Goal: Task Accomplishment & Management: Use online tool/utility

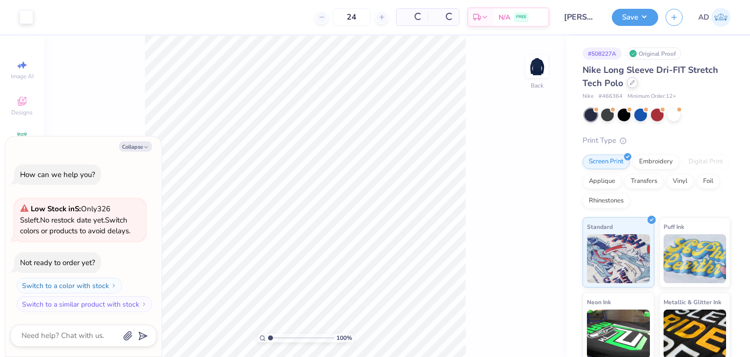
click at [634, 86] on div at bounding box center [632, 82] width 11 height 11
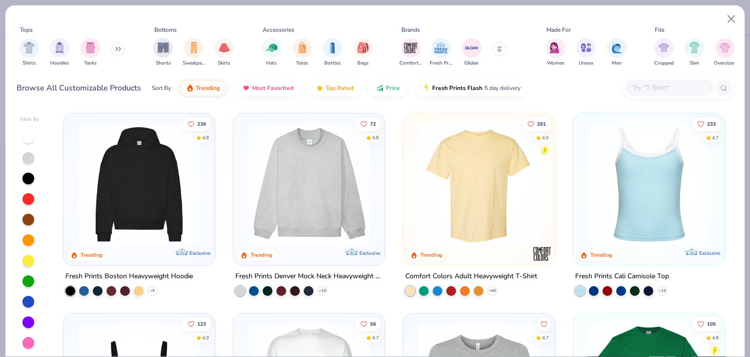
type textarea "x"
click at [657, 91] on input "text" at bounding box center [669, 87] width 75 height 11
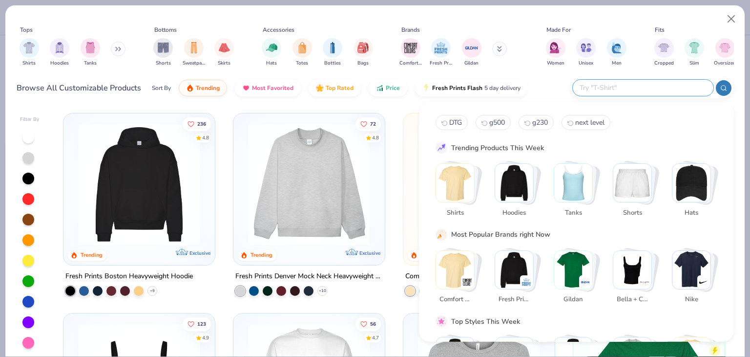
click at [651, 84] on input "text" at bounding box center [643, 87] width 128 height 11
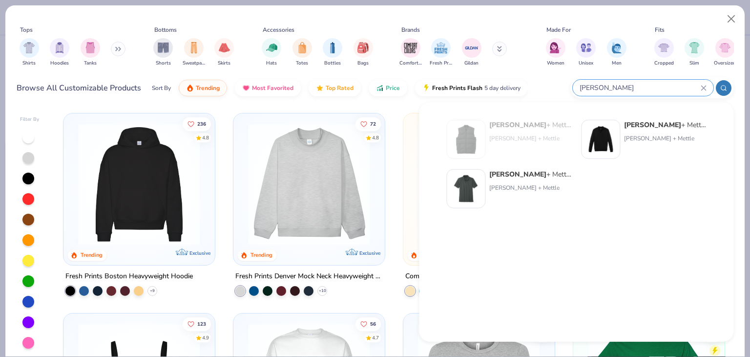
type input "mercer"
click at [533, 171] on div "Mercer + Mettle Stretch Heavyweight Pique Polo" at bounding box center [530, 174] width 82 height 10
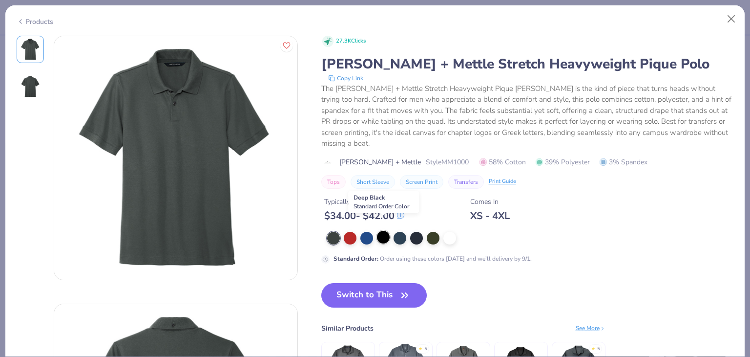
click at [385, 231] on div at bounding box center [383, 237] width 13 height 13
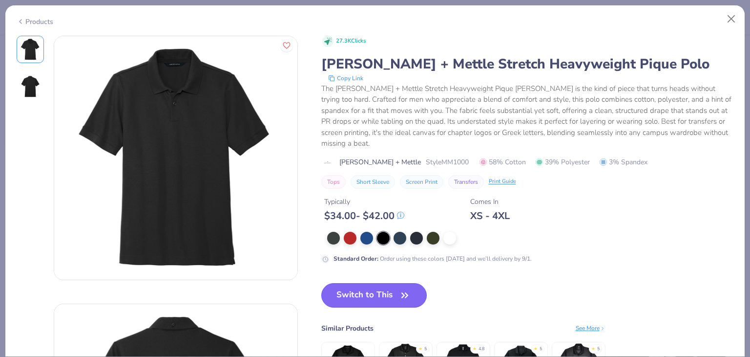
click at [364, 283] on button "Switch to This" at bounding box center [374, 295] width 106 height 24
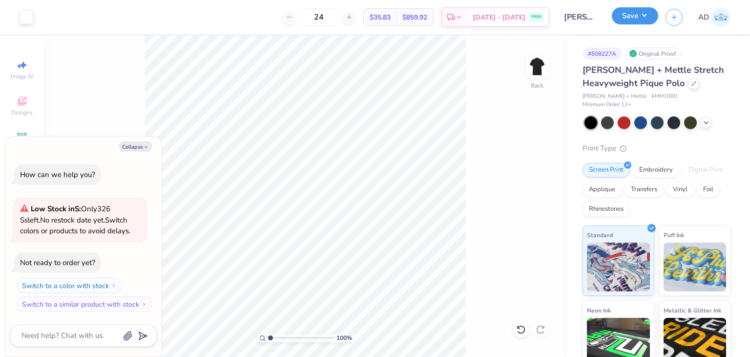
click at [622, 23] on button "Save" at bounding box center [635, 15] width 46 height 17
type textarea "x"
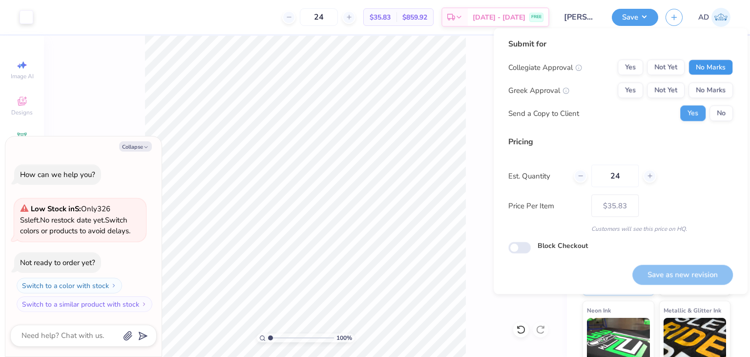
click at [698, 69] on button "No Marks" at bounding box center [711, 68] width 44 height 16
click at [703, 86] on button "No Marks" at bounding box center [711, 91] width 44 height 16
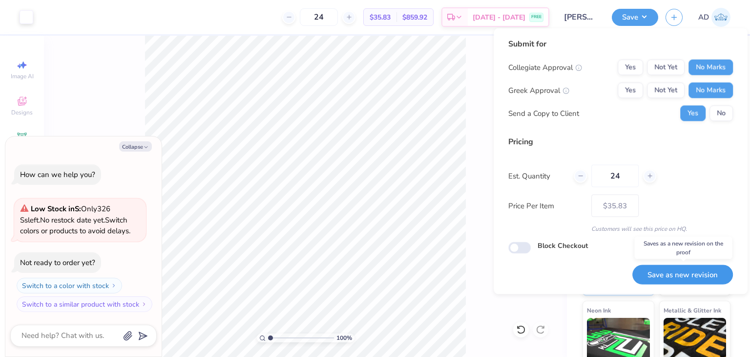
click at [672, 271] on button "Save as new revision" at bounding box center [683, 274] width 101 height 20
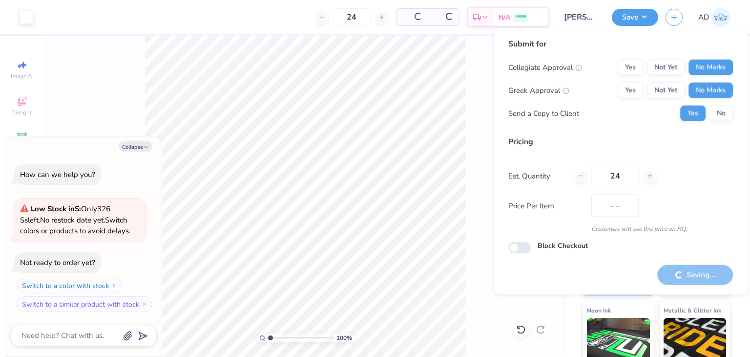
type input "$35.83"
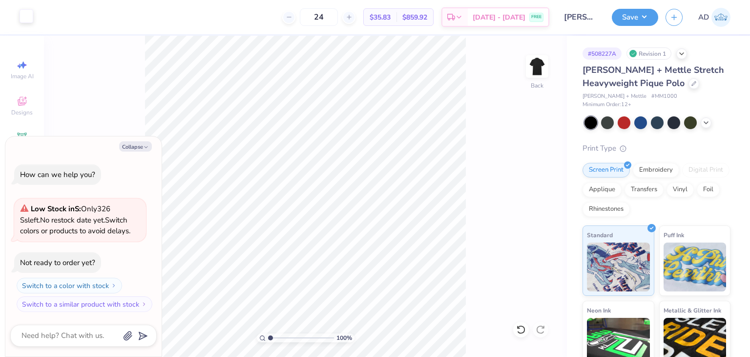
click at [29, 12] on div at bounding box center [27, 16] width 14 height 14
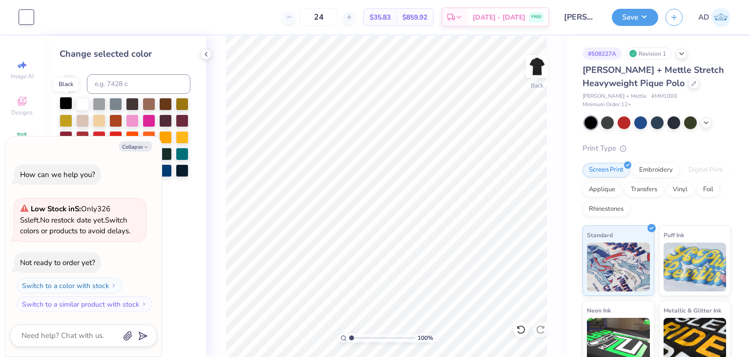
click at [68, 101] on div at bounding box center [66, 103] width 13 height 13
click at [693, 84] on icon at bounding box center [694, 82] width 5 height 5
type textarea "x"
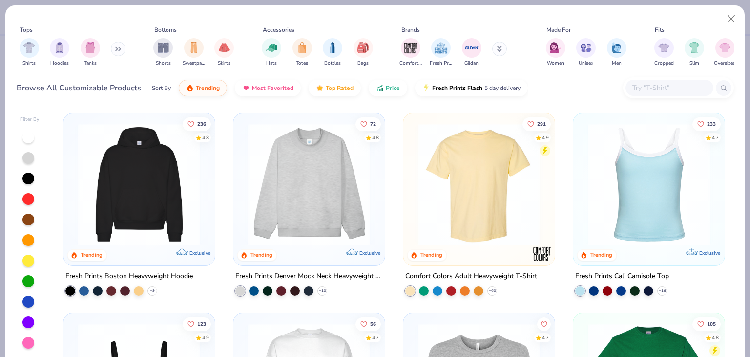
click at [645, 84] on input "text" at bounding box center [669, 87] width 75 height 11
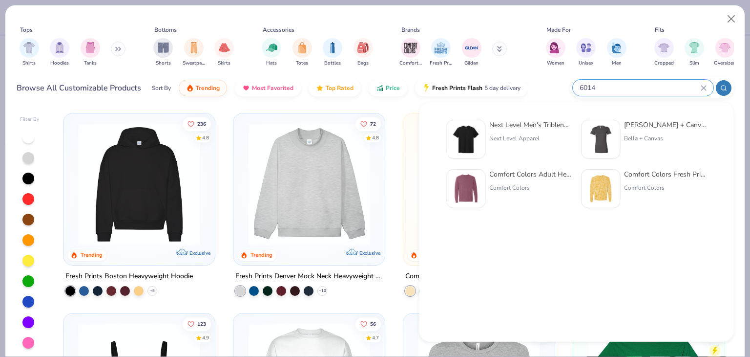
type input "6014"
click at [518, 175] on div "Comfort Colors Adult Heavyweight RS Long-Sleeve T-Shirt" at bounding box center [530, 174] width 82 height 10
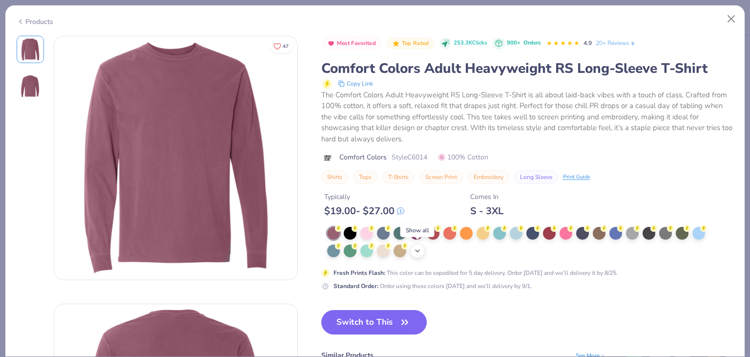
click at [418, 251] on icon at bounding box center [418, 251] width 8 height 8
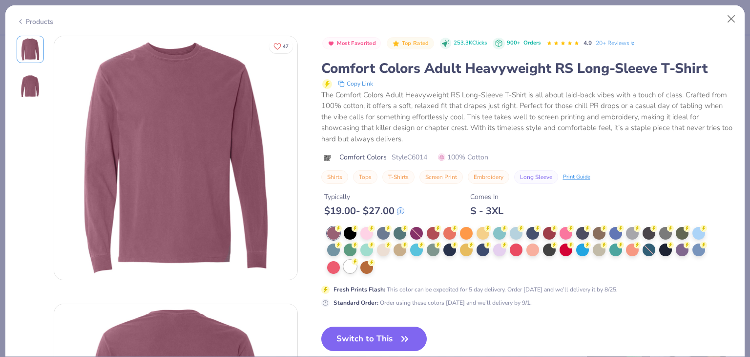
click at [346, 264] on div at bounding box center [350, 266] width 13 height 13
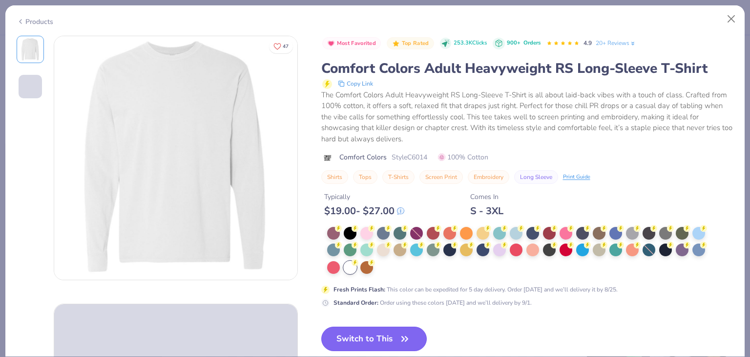
click at [382, 343] on button "Switch to This" at bounding box center [374, 338] width 106 height 24
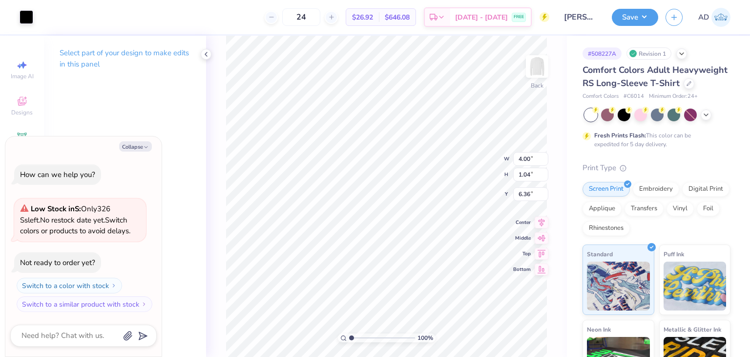
type textarea "x"
type input "9.91"
type input "2.58"
type input "4.81"
type textarea "x"
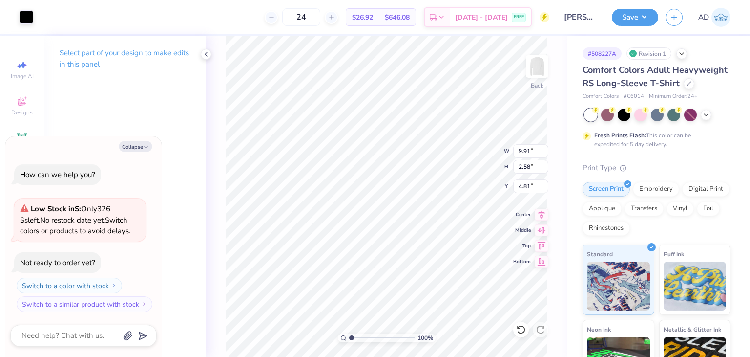
type input "3.00"
type textarea "x"
type input "6.76"
type input "1.76"
type input "3.82"
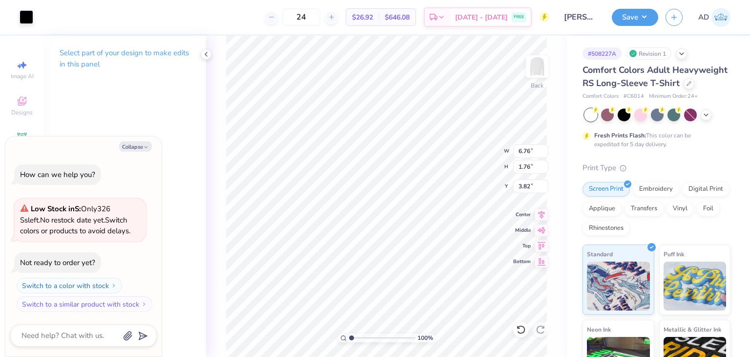
type textarea "x"
type input "4.05"
type textarea "x"
type input "4.55"
type textarea "x"
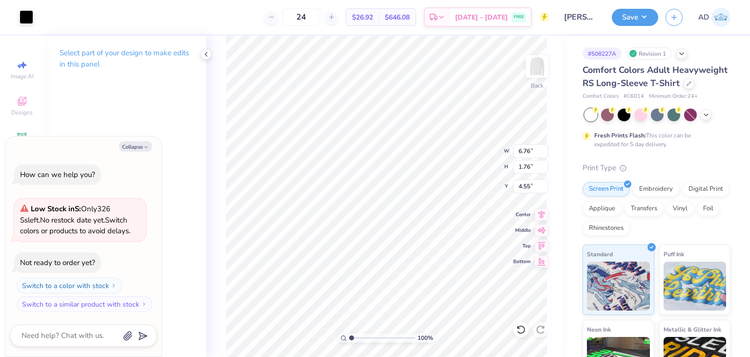
type input "8.23"
type input "2.15"
type textarea "x"
type input "3.71"
click at [631, 21] on button "Save" at bounding box center [635, 15] width 46 height 17
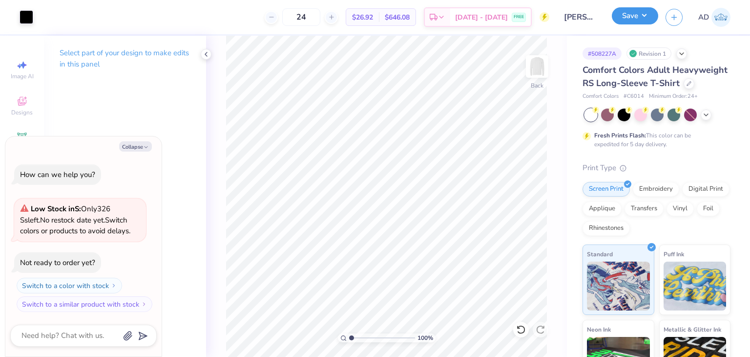
type textarea "x"
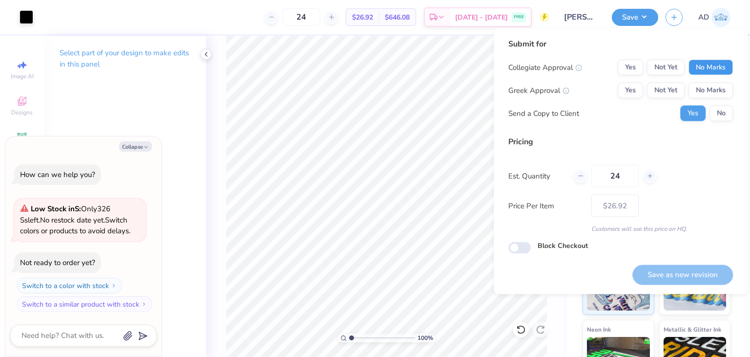
click at [696, 71] on button "No Marks" at bounding box center [711, 68] width 44 height 16
click at [705, 82] on div "Collegiate Approval Yes Not Yet No Marks Greek Approval Yes Not Yet No Marks Se…" at bounding box center [620, 91] width 225 height 62
click at [707, 90] on button "No Marks" at bounding box center [711, 91] width 44 height 16
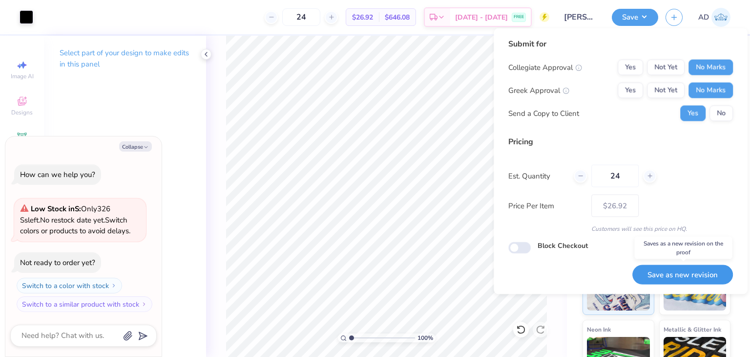
click at [678, 270] on button "Save as new revision" at bounding box center [683, 274] width 101 height 20
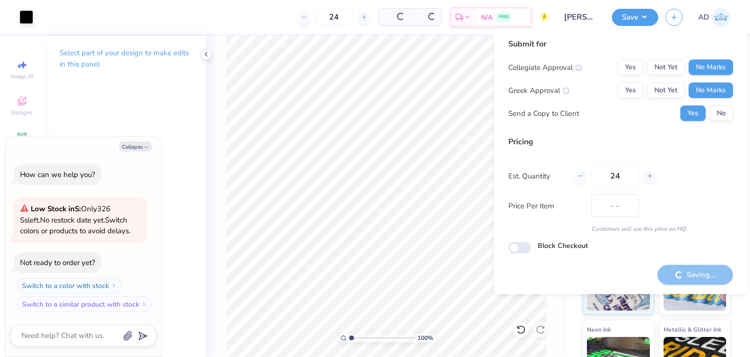
type input "$26.92"
type textarea "x"
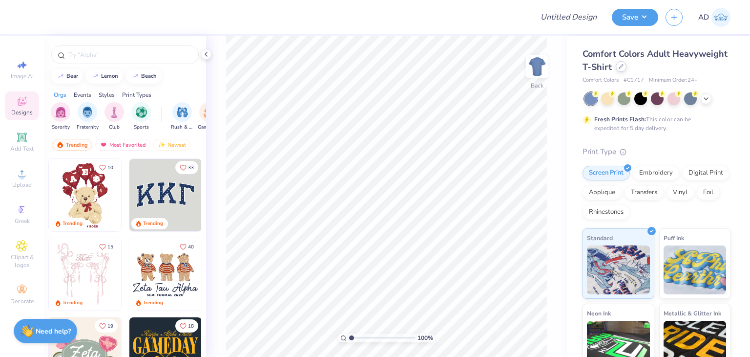
click at [627, 70] on div at bounding box center [621, 66] width 11 height 11
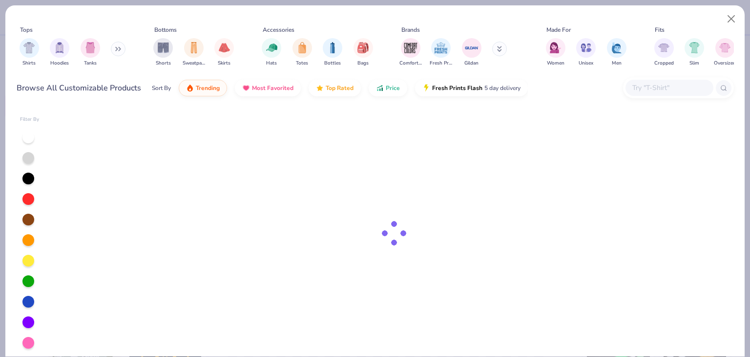
click at [656, 87] on input "text" at bounding box center [669, 87] width 75 height 11
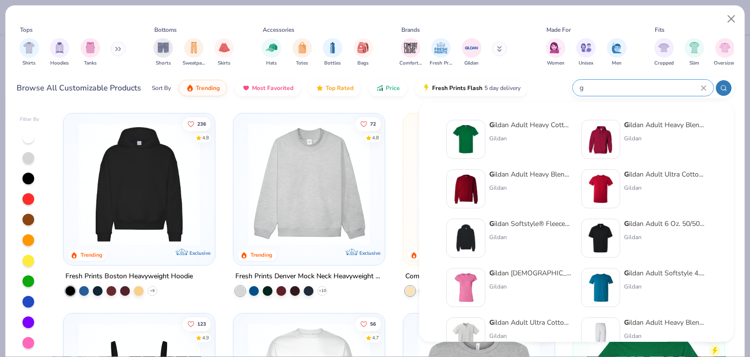
type input "g"
click at [638, 129] on div "G ildan Adult Heavy Blend 8 Oz. 50/50 Hooded Sweatshirt" at bounding box center [665, 125] width 82 height 10
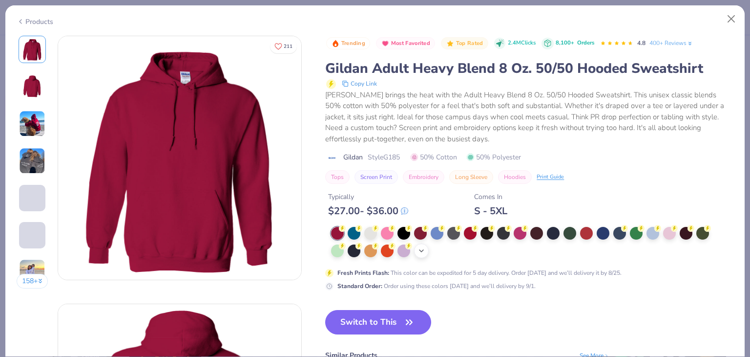
click at [417, 247] on div "+ 15" at bounding box center [421, 250] width 15 height 15
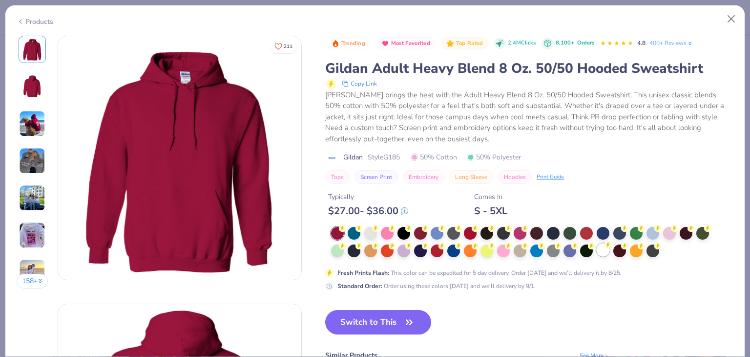
click at [605, 251] on div at bounding box center [603, 249] width 13 height 13
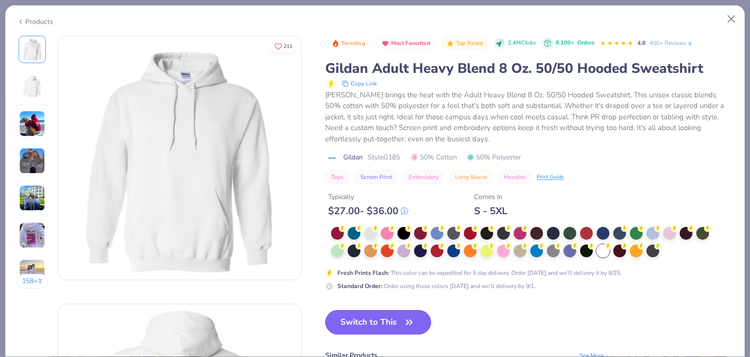
click at [401, 320] on button "Switch to This" at bounding box center [378, 322] width 106 height 24
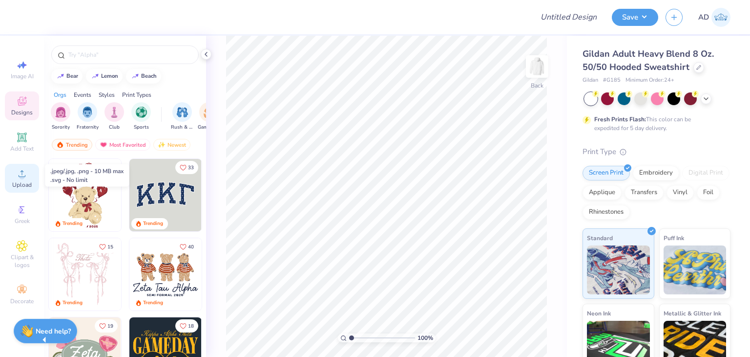
click at [23, 170] on icon at bounding box center [22, 174] width 12 height 12
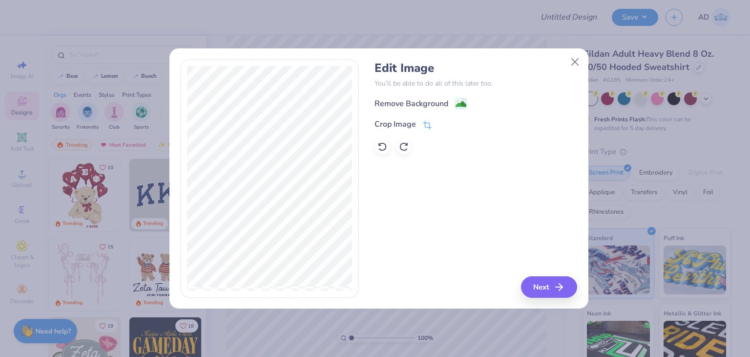
click at [396, 98] on div "Remove Background" at bounding box center [476, 103] width 203 height 12
click at [404, 104] on div "Remove Background" at bounding box center [412, 105] width 74 height 12
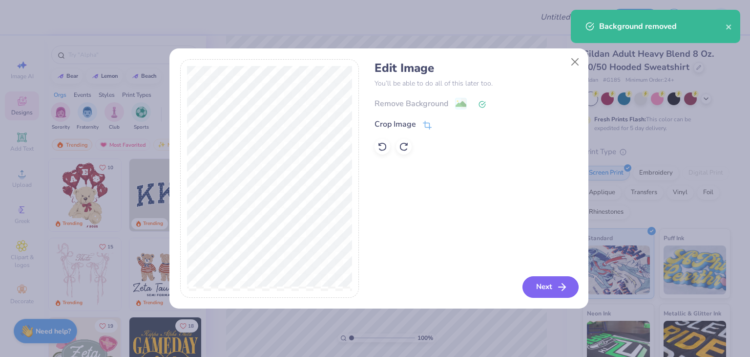
click at [554, 290] on button "Next" at bounding box center [551, 286] width 56 height 21
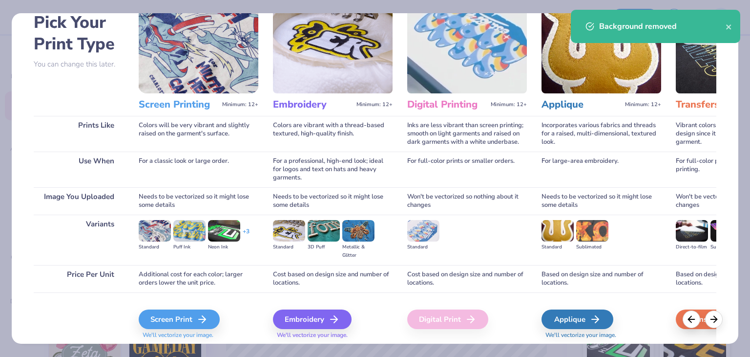
scroll to position [82, 0]
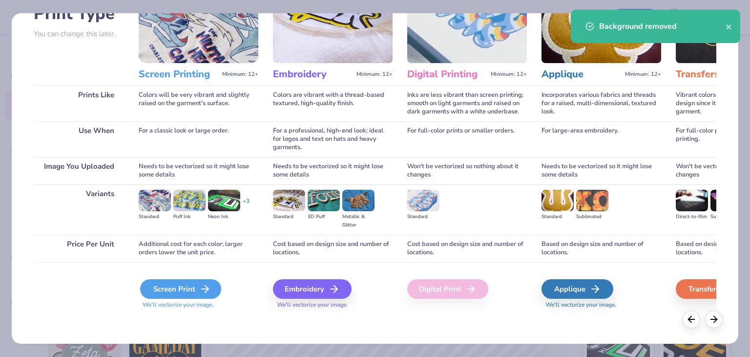
click at [196, 282] on div "Screen Print" at bounding box center [180, 289] width 81 height 20
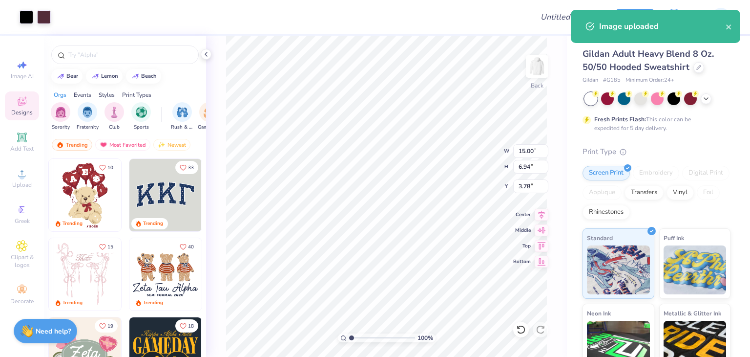
type input "11.92"
type input "5.51"
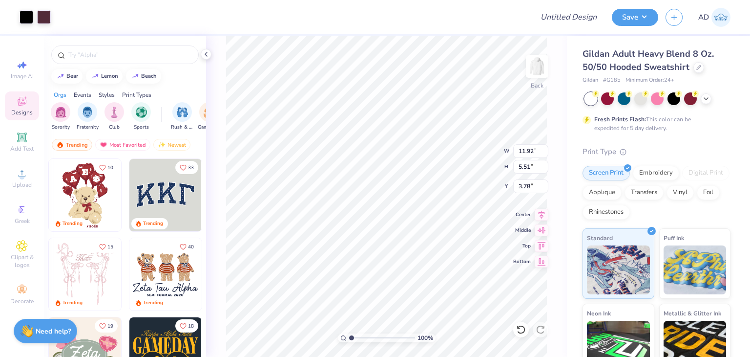
type input "3.00"
click at [637, 94] on div at bounding box center [640, 97] width 13 height 13
click at [707, 96] on icon at bounding box center [706, 98] width 8 height 8
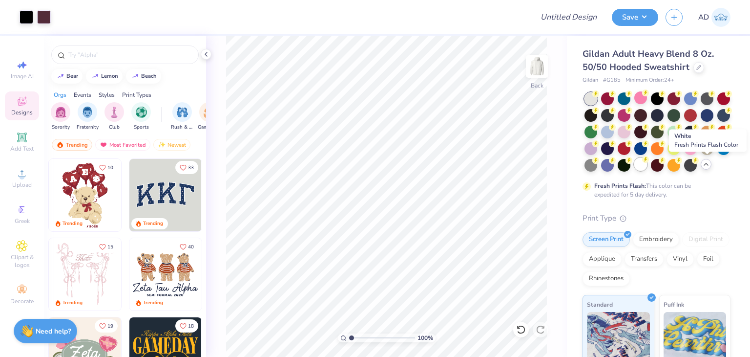
click at [647, 163] on div at bounding box center [640, 164] width 13 height 13
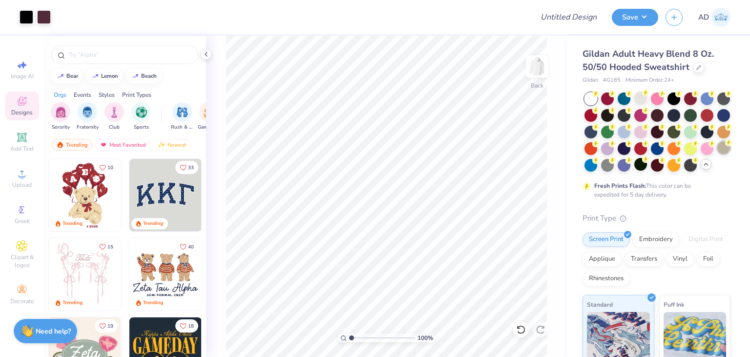
click at [718, 154] on div at bounding box center [724, 147] width 13 height 13
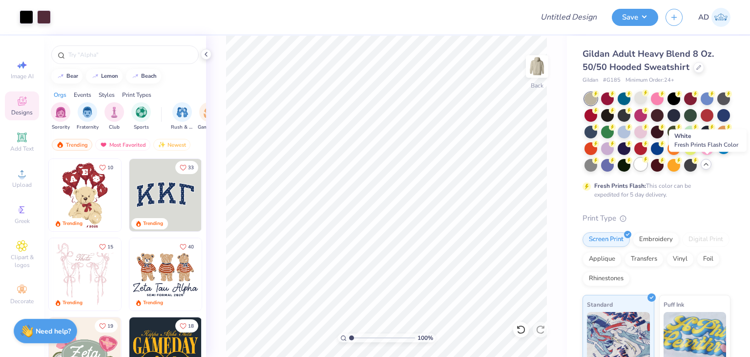
click at [647, 165] on div at bounding box center [640, 164] width 13 height 13
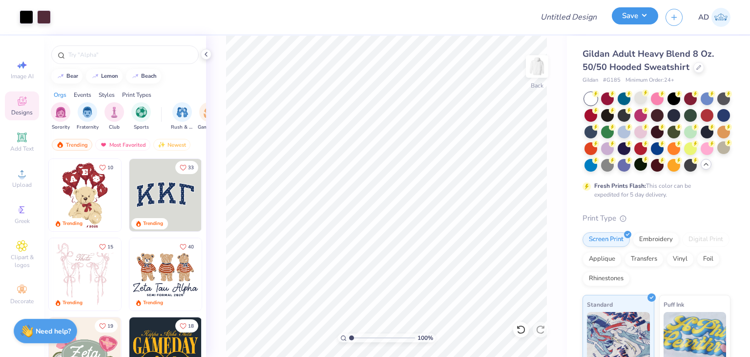
click at [641, 21] on button "Save" at bounding box center [635, 15] width 46 height 17
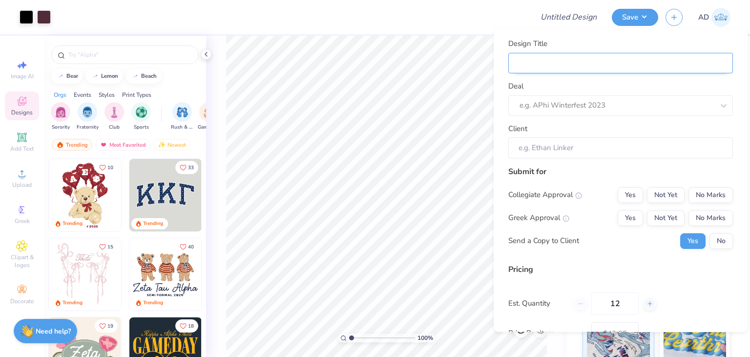
click at [586, 59] on input "Design Title" at bounding box center [620, 62] width 225 height 21
type input "H"
type input "Ho"
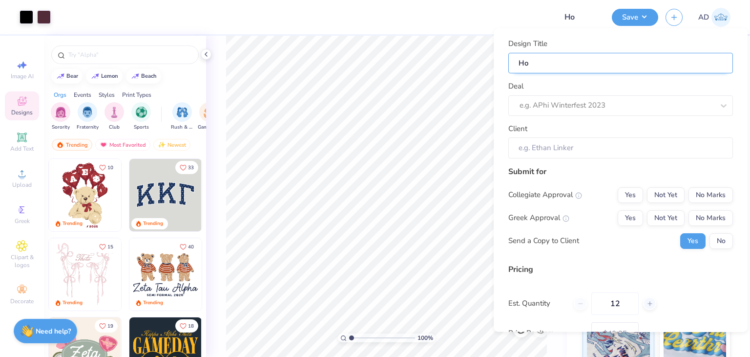
type input "Hoo"
type input "Hood"
type input "Hoodi"
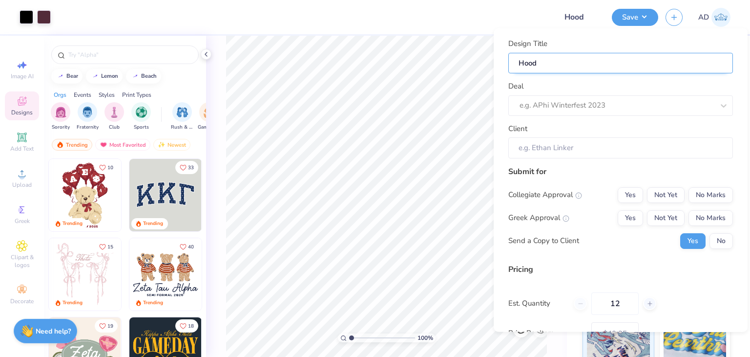
type input "Hoodi"
type input "Hoodie"
type input "Hoodie f"
type input "Hoodie fo"
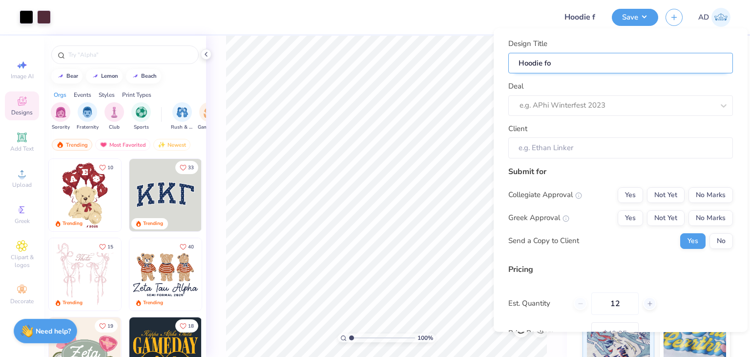
type input "Hoodie fo"
type input "Hoodie for"
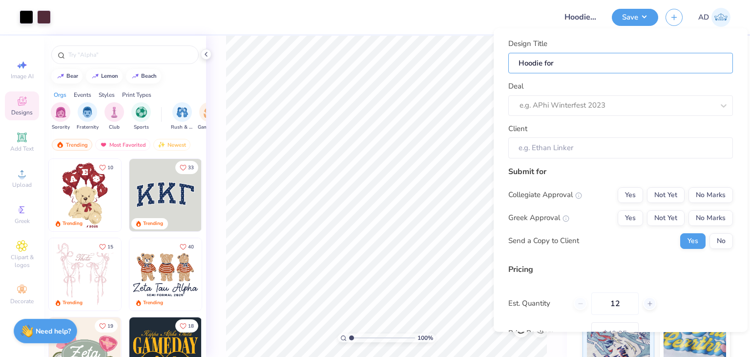
type input "Hoodie for"
type input "Hoodie for D"
type input "Hoodie for De"
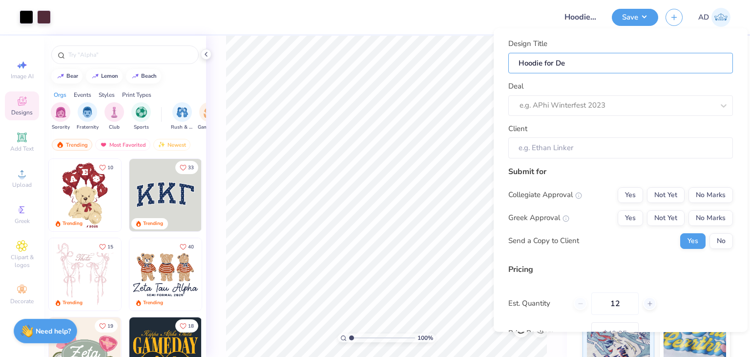
type input "Hoodie for Del"
type input "Hoodie for Delt"
type input "Hoodie for Delta"
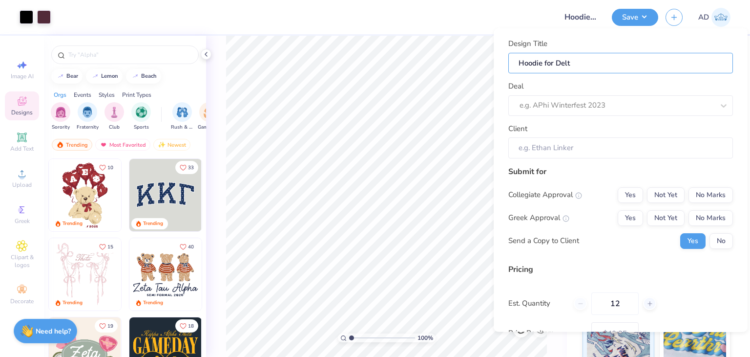
type input "Hoodie for Delta"
type input "Hoodie for Delta X"
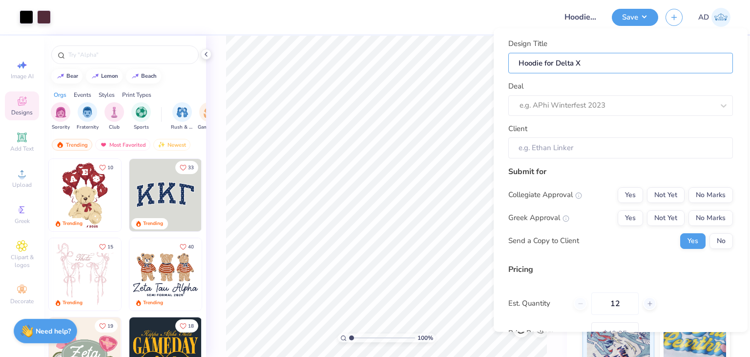
type input "Hoodie for Delta Xi"
type input "Hoodie for Delta Xi P"
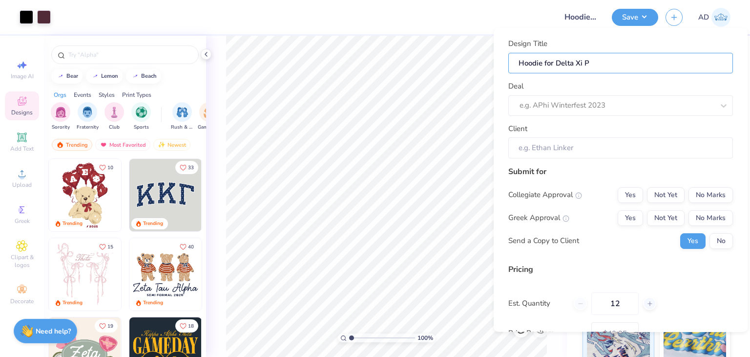
type input "Hoodie for Delta Xi PH"
type input "Hoodie for Delta Xi PHo"
type input "Hoodie for Delta Xi PH"
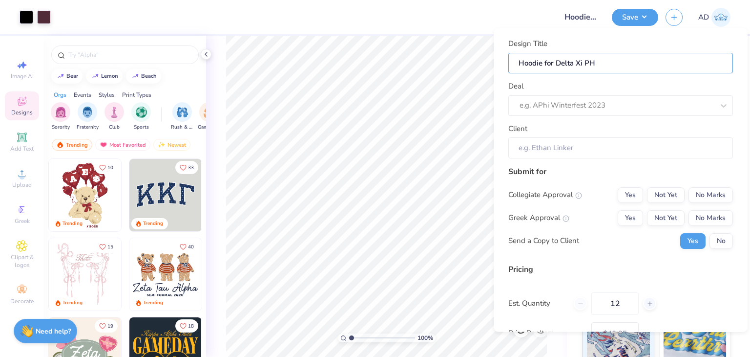
type input "Hoodie for Delta Xi P"
type input "Hoodie for Delta Xi Ph"
type input "Hoodie for Delta Xi Phi"
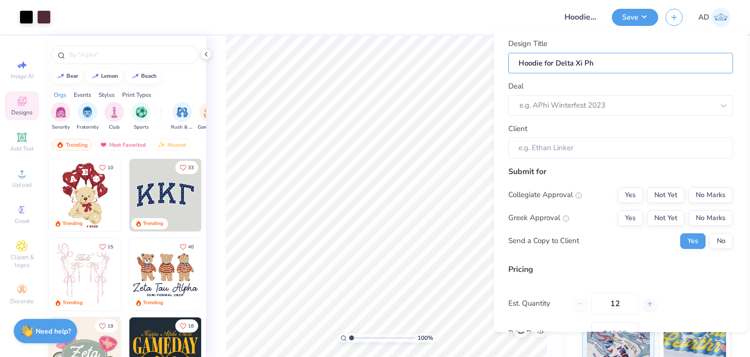
type input "Hoodie for Delta Xi Phi"
type input "Hoodie for Delta Xi Phi!"
click at [559, 102] on div at bounding box center [617, 105] width 194 height 13
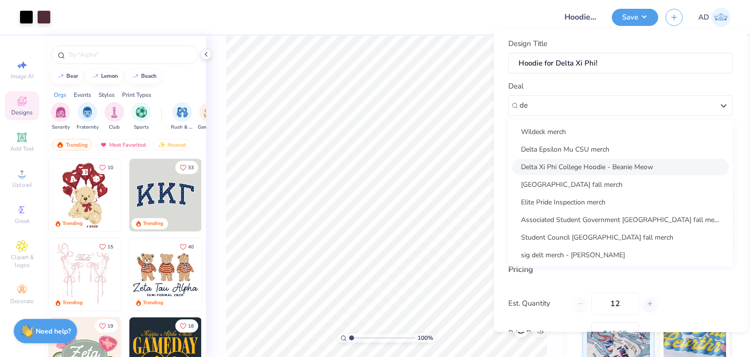
click at [604, 172] on div "Delta Xi Phi College Hoodie - Beanie Meow" at bounding box center [620, 166] width 217 height 16
type input "de"
type input "Lizzy Escalante"
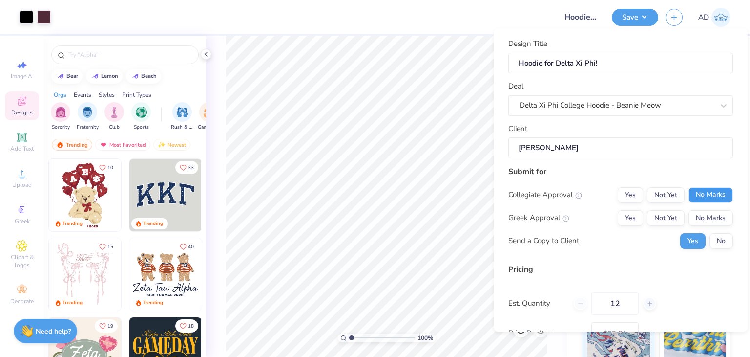
click at [708, 193] on button "No Marks" at bounding box center [711, 195] width 44 height 16
click at [710, 212] on button "No Marks" at bounding box center [711, 218] width 44 height 16
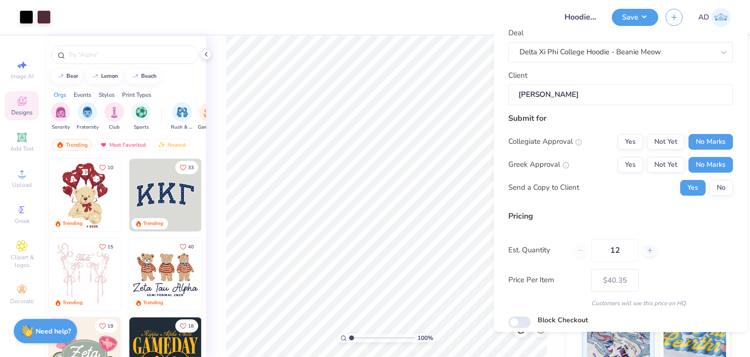
scroll to position [89, 0]
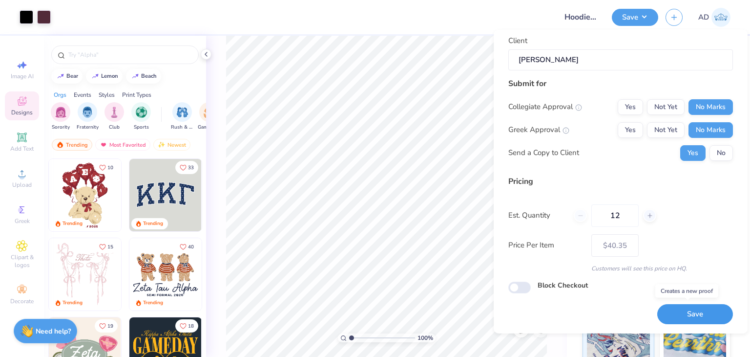
click at [674, 321] on button "Save" at bounding box center [695, 314] width 76 height 20
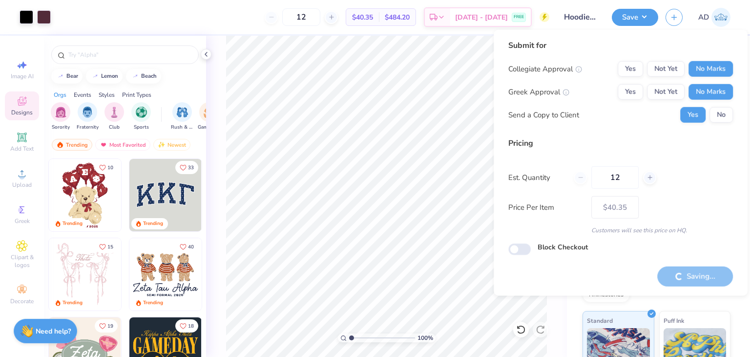
type input "– –"
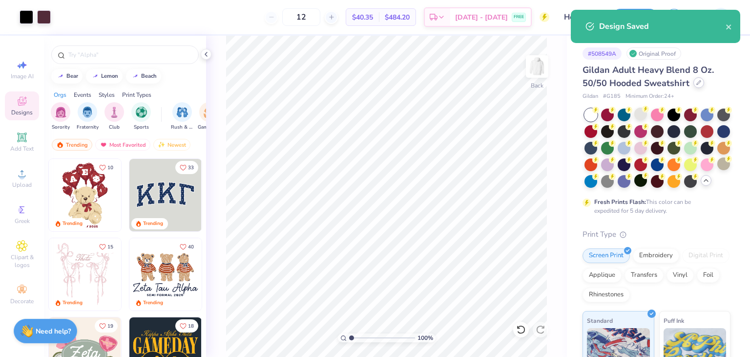
click at [697, 84] on icon at bounding box center [699, 82] width 5 height 5
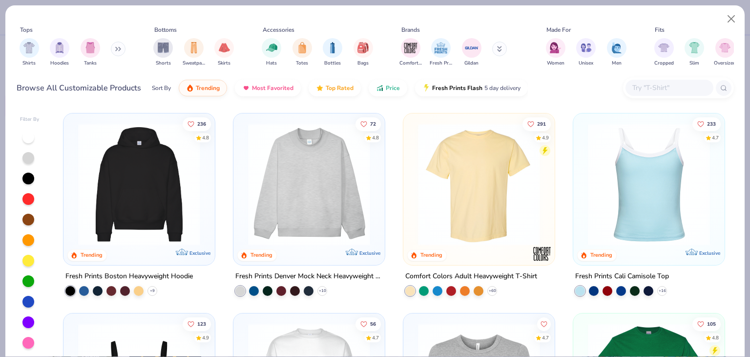
click at [653, 89] on input "text" at bounding box center [669, 87] width 75 height 11
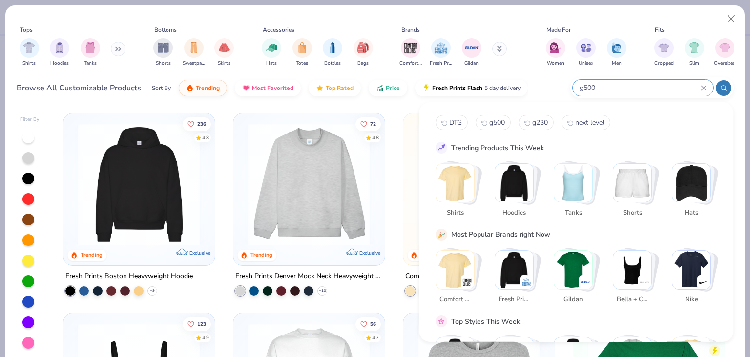
type input "g500"
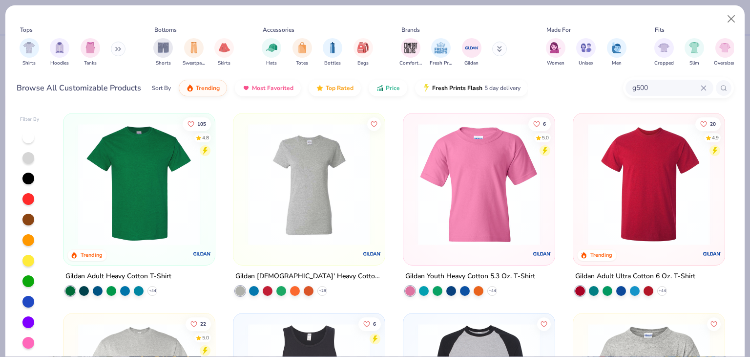
click at [141, 275] on div "Gildan Adult Heavy Cotton T-Shirt" at bounding box center [118, 276] width 106 height 12
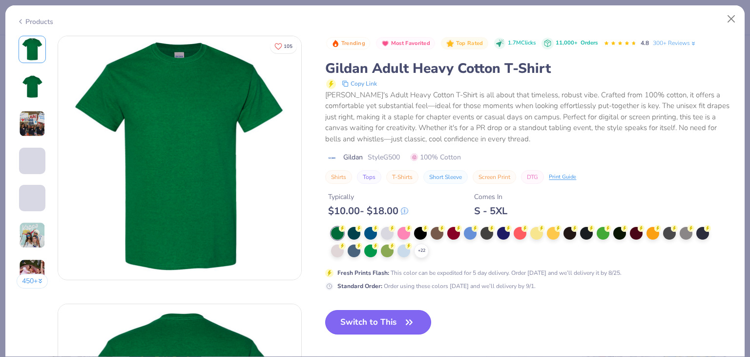
click at [405, 317] on icon "button" at bounding box center [409, 322] width 14 height 14
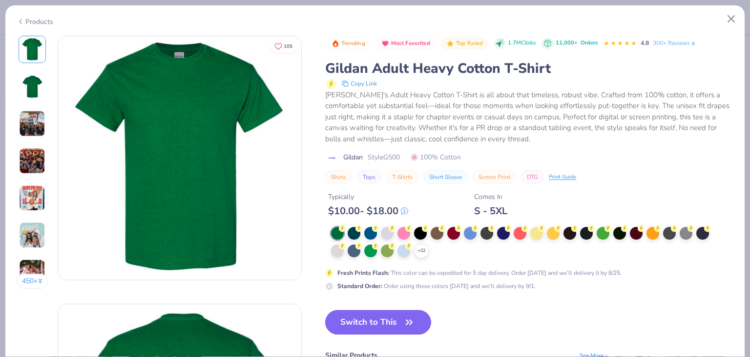
click at [389, 317] on button "Switch to This" at bounding box center [378, 322] width 106 height 24
click at [383, 324] on button "Switch to This" at bounding box center [378, 322] width 106 height 24
click at [735, 16] on button "Close" at bounding box center [731, 19] width 19 height 19
click at [729, 20] on button "Close" at bounding box center [731, 19] width 19 height 19
click at [728, 18] on button "Close" at bounding box center [731, 19] width 19 height 19
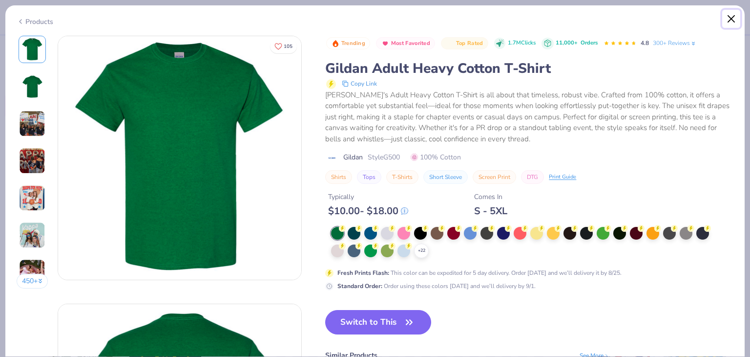
click at [728, 18] on button "Close" at bounding box center [731, 19] width 19 height 19
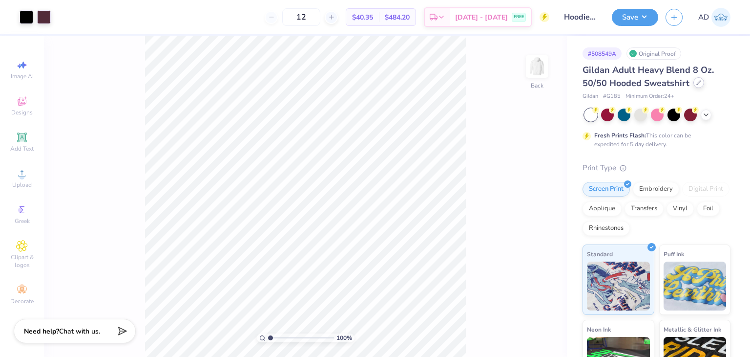
click at [697, 84] on icon at bounding box center [699, 82] width 5 height 5
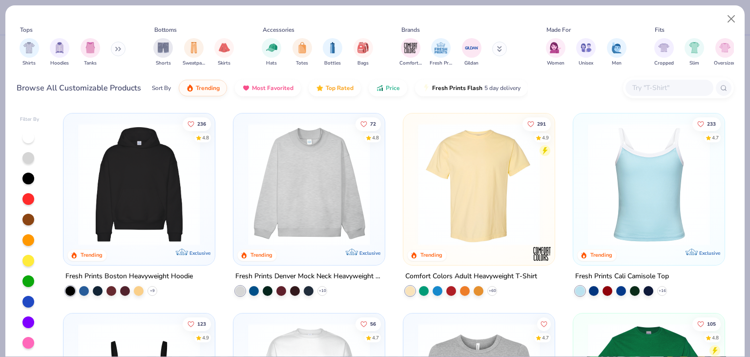
click at [653, 89] on input "text" at bounding box center [669, 87] width 75 height 11
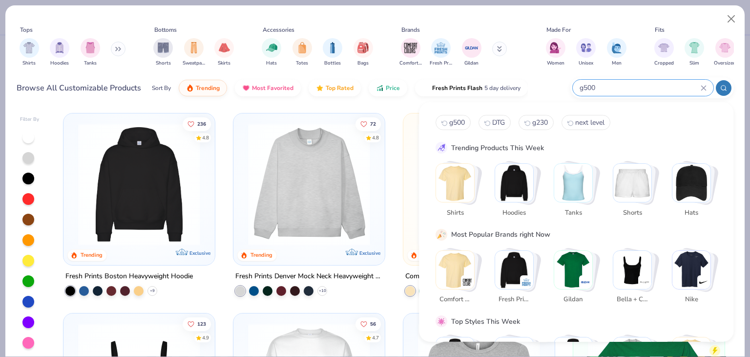
type input "g500"
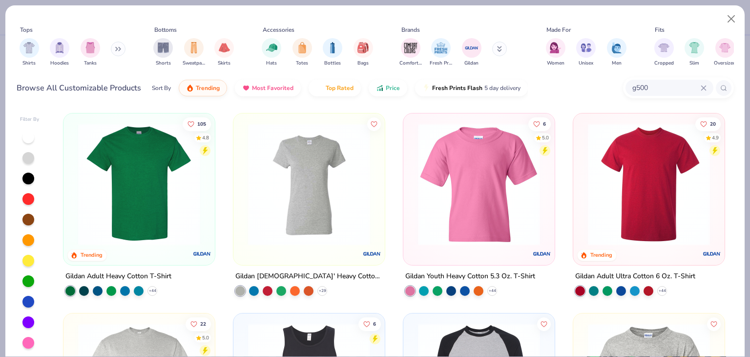
click at [132, 276] on div "Gildan Adult Heavy Cotton T-Shirt" at bounding box center [118, 276] width 106 height 12
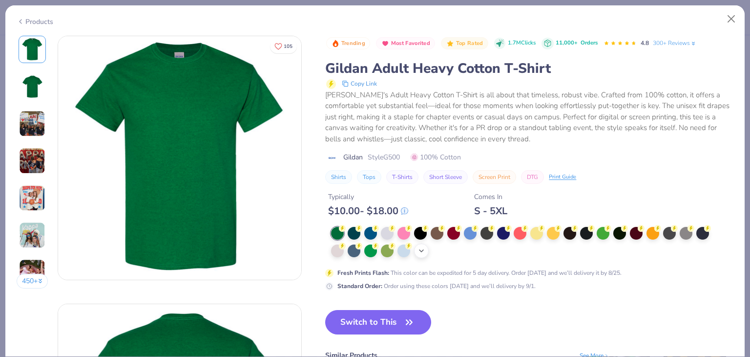
click at [422, 250] on polyline at bounding box center [422, 251] width 4 height 2
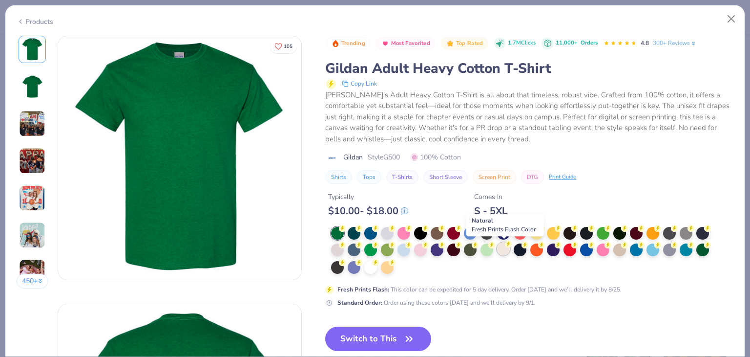
click at [502, 247] on div at bounding box center [503, 248] width 13 height 13
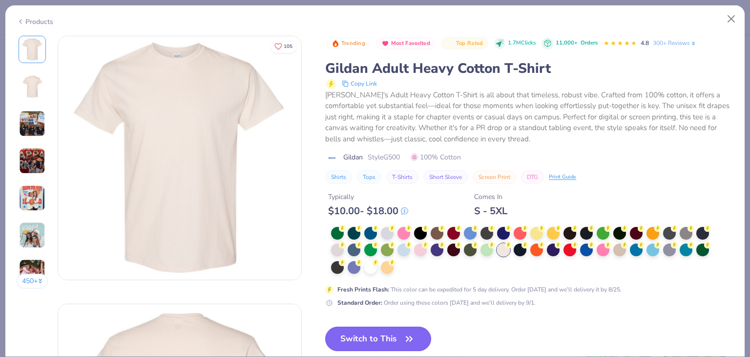
click at [392, 339] on button "Switch to This" at bounding box center [378, 338] width 106 height 24
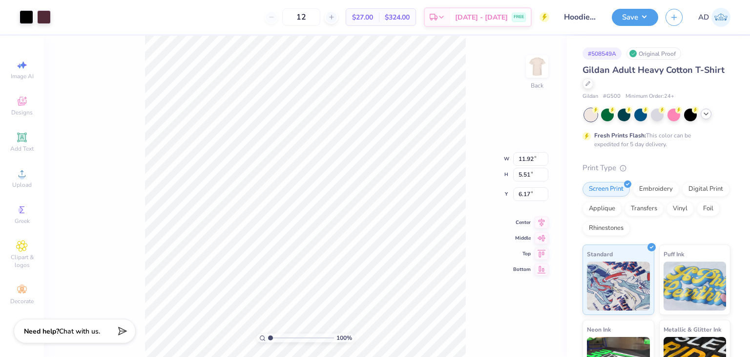
click at [706, 113] on icon at bounding box center [706, 114] width 8 height 8
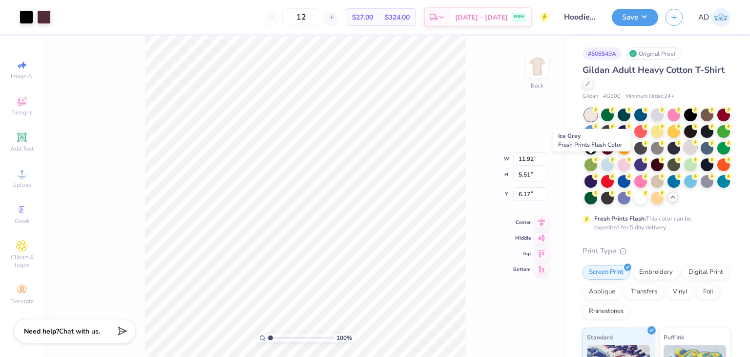
click at [684, 153] on div at bounding box center [690, 147] width 13 height 13
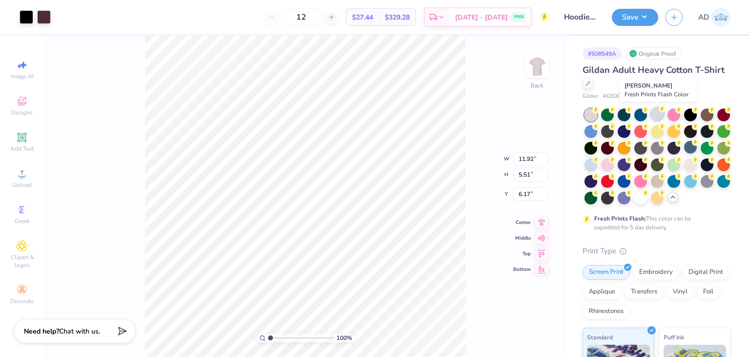
click at [656, 113] on div at bounding box center [657, 113] width 13 height 13
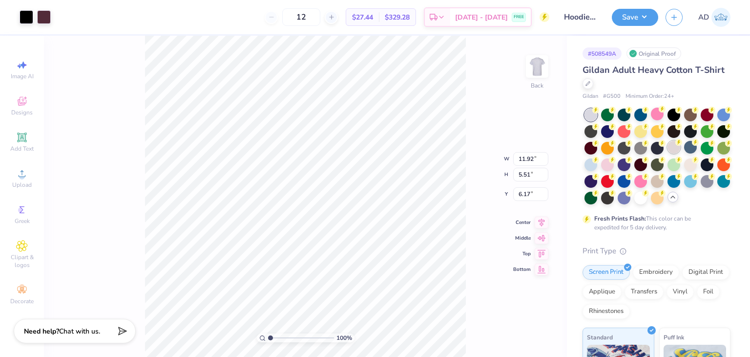
click at [680, 147] on div at bounding box center [674, 147] width 13 height 13
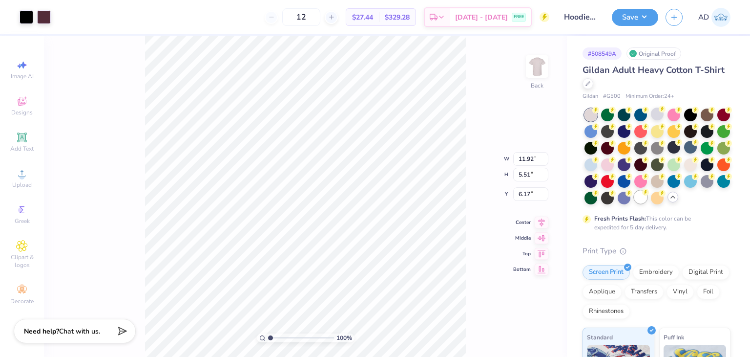
click at [634, 203] on div at bounding box center [640, 196] width 13 height 13
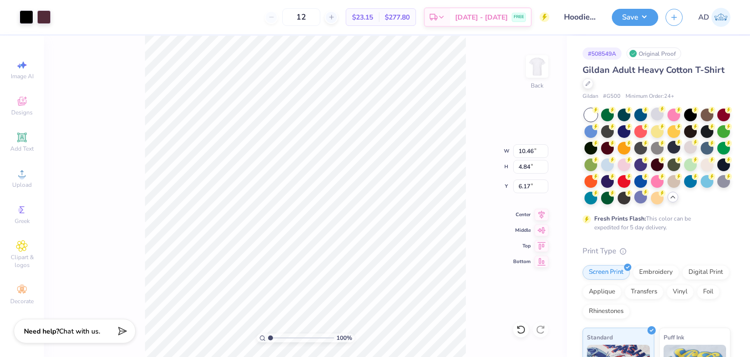
type input "10.46"
type input "4.84"
type input "3.00"
click at [640, 16] on button "Save" at bounding box center [635, 15] width 46 height 17
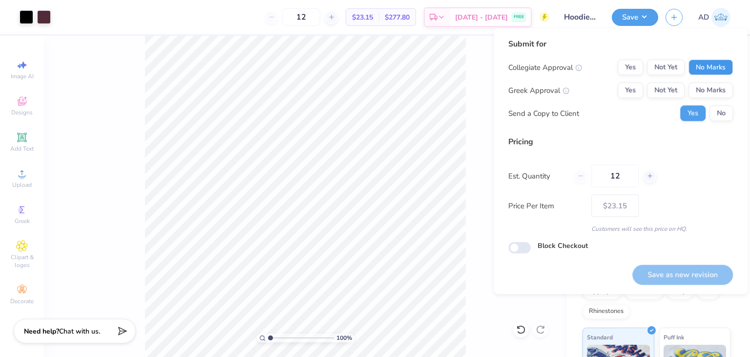
click at [717, 68] on button "No Marks" at bounding box center [711, 68] width 44 height 16
click at [714, 81] on div "Collegiate Approval Yes Not Yet No Marks Greek Approval Yes Not Yet No Marks Se…" at bounding box center [620, 91] width 225 height 62
click at [711, 90] on button "No Marks" at bounding box center [711, 91] width 44 height 16
click at [662, 270] on button "Save as new revision" at bounding box center [683, 274] width 101 height 20
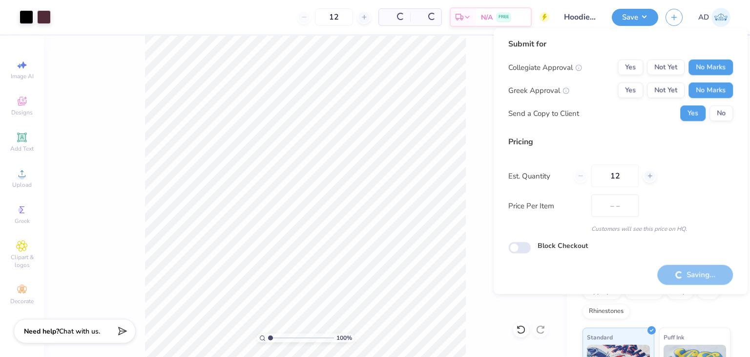
type input "$23.15"
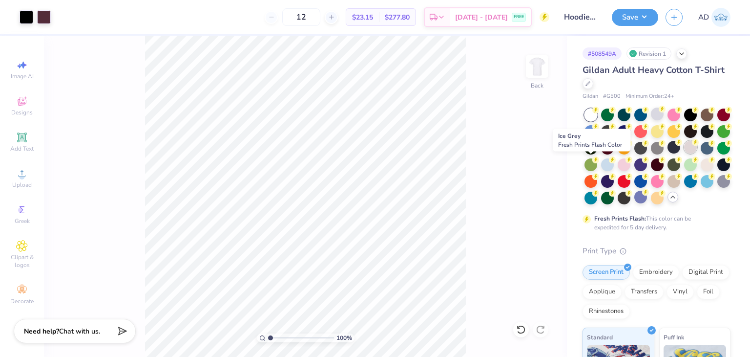
click at [684, 153] on div at bounding box center [690, 147] width 13 height 13
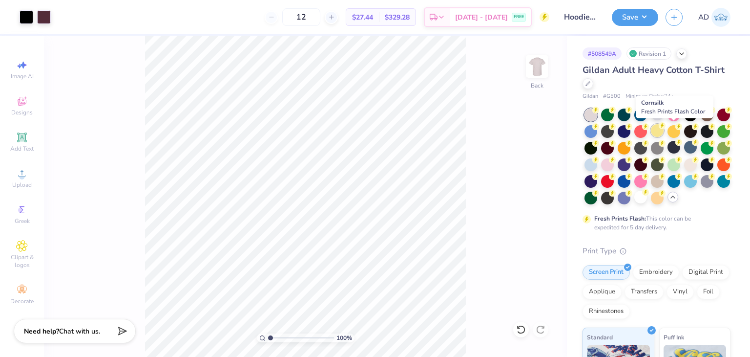
click at [664, 127] on div at bounding box center [657, 130] width 13 height 13
click at [664, 129] on div at bounding box center [657, 130] width 13 height 13
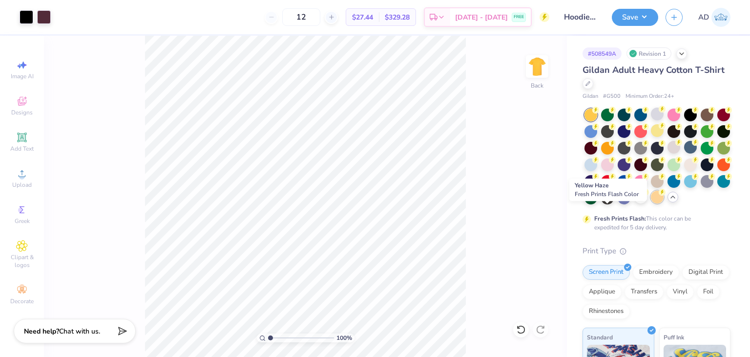
click at [651, 203] on div at bounding box center [657, 196] width 13 height 13
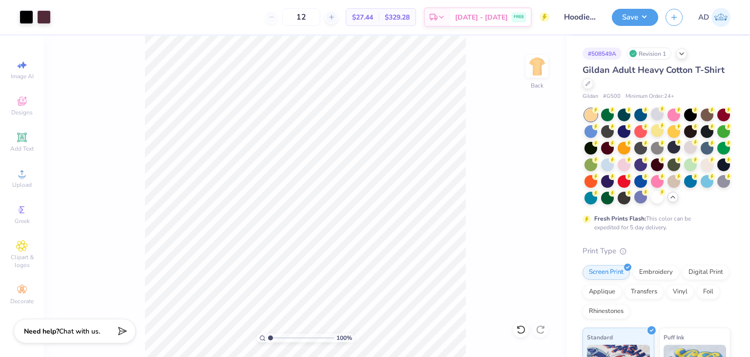
click at [669, 201] on icon at bounding box center [673, 197] width 8 height 8
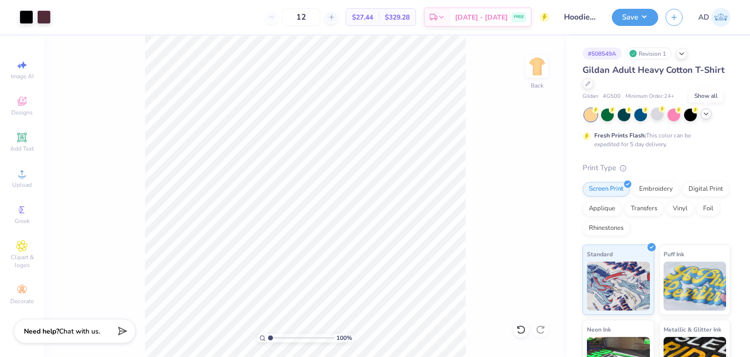
click at [705, 115] on icon at bounding box center [706, 114] width 8 height 8
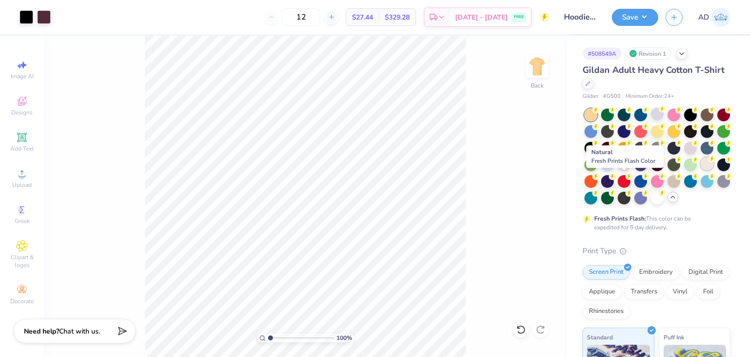
click at [701, 170] on div at bounding box center [707, 163] width 13 height 13
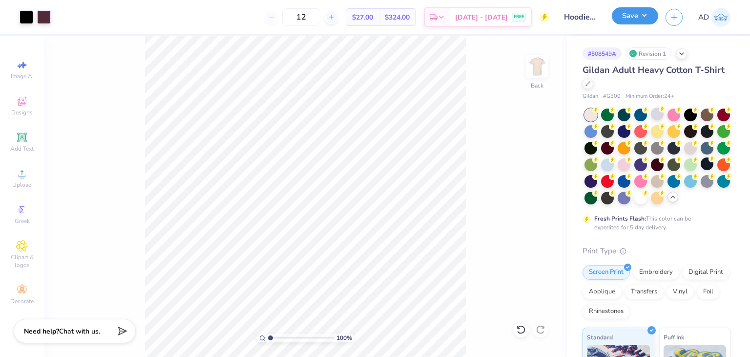
click at [646, 10] on button "Save" at bounding box center [635, 15] width 46 height 17
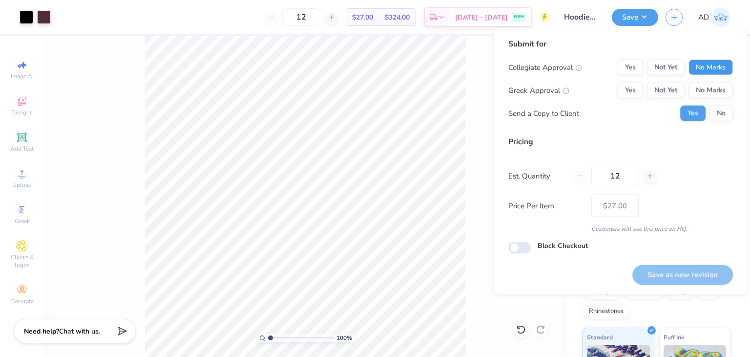
click at [714, 66] on button "No Marks" at bounding box center [711, 68] width 44 height 16
click at [713, 84] on button "No Marks" at bounding box center [711, 91] width 44 height 16
click at [664, 276] on button "Save as new revision" at bounding box center [683, 274] width 101 height 20
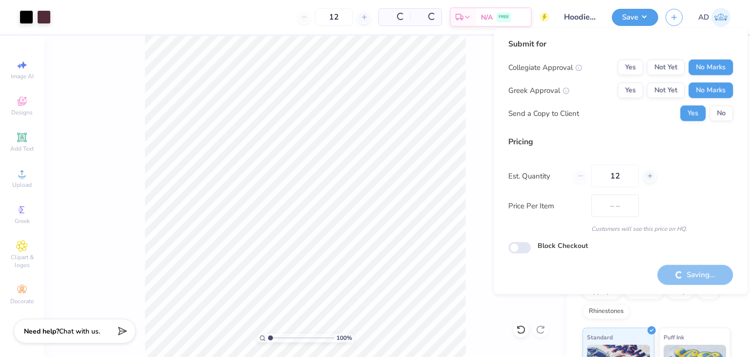
type input "$27.00"
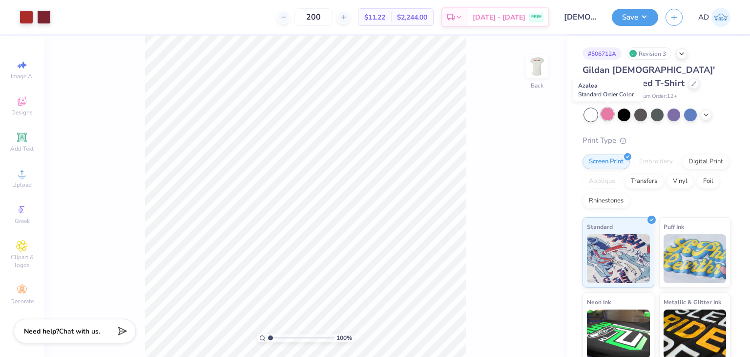
click at [605, 111] on div at bounding box center [607, 113] width 13 height 13
click at [703, 116] on icon at bounding box center [706, 114] width 8 height 8
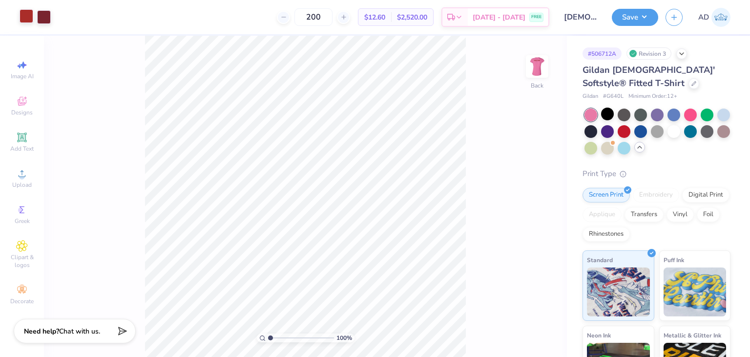
click at [23, 11] on div at bounding box center [27, 16] width 14 height 14
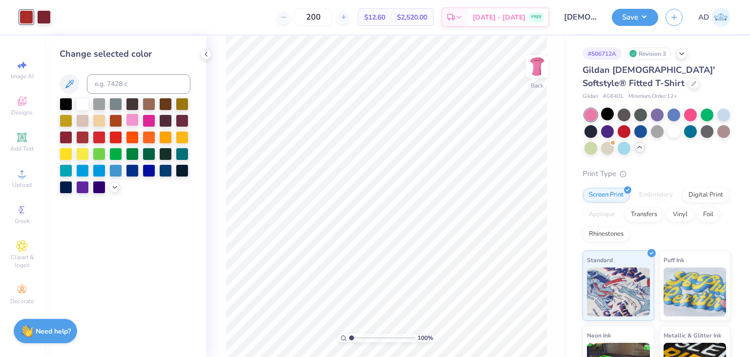
click at [132, 120] on div at bounding box center [132, 119] width 13 height 13
click at [147, 119] on div at bounding box center [149, 119] width 13 height 13
click at [116, 189] on icon at bounding box center [115, 186] width 8 height 8
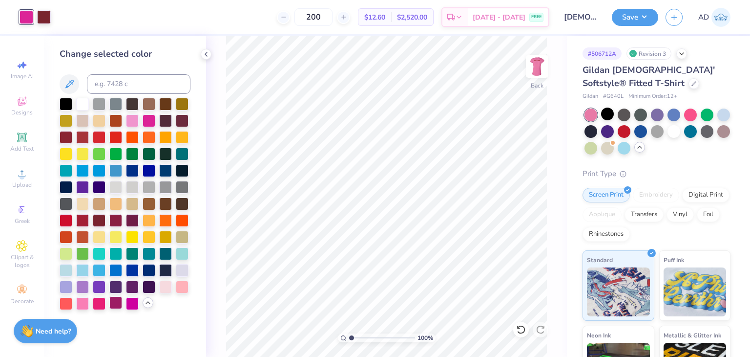
click at [117, 300] on div at bounding box center [115, 302] width 13 height 13
click at [40, 16] on div at bounding box center [44, 16] width 14 height 14
click at [152, 285] on div at bounding box center [149, 285] width 13 height 13
click at [646, 14] on button "Save" at bounding box center [635, 15] width 46 height 17
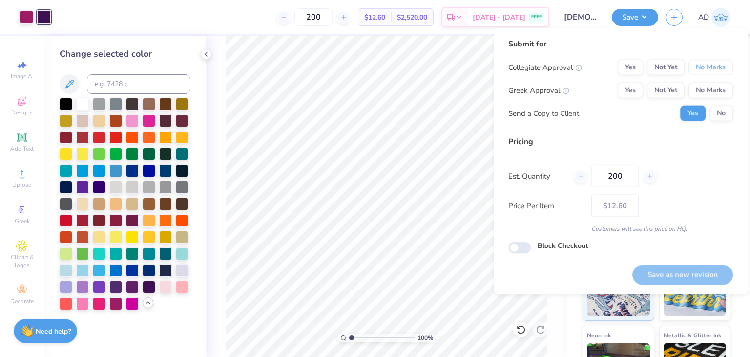
drag, startPoint x: 713, startPoint y: 66, endPoint x: 707, endPoint y: 75, distance: 10.7
click at [713, 66] on button "No Marks" at bounding box center [711, 68] width 44 height 16
click at [173, 287] on div at bounding box center [125, 204] width 131 height 212
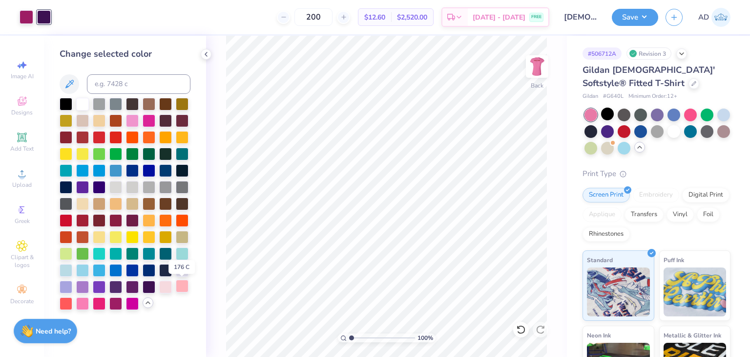
click at [179, 287] on div at bounding box center [182, 285] width 13 height 13
click at [170, 287] on div at bounding box center [165, 285] width 13 height 13
click at [152, 286] on div at bounding box center [149, 285] width 13 height 13
click at [134, 287] on div at bounding box center [132, 285] width 13 height 13
click at [625, 18] on button "Save" at bounding box center [635, 15] width 46 height 17
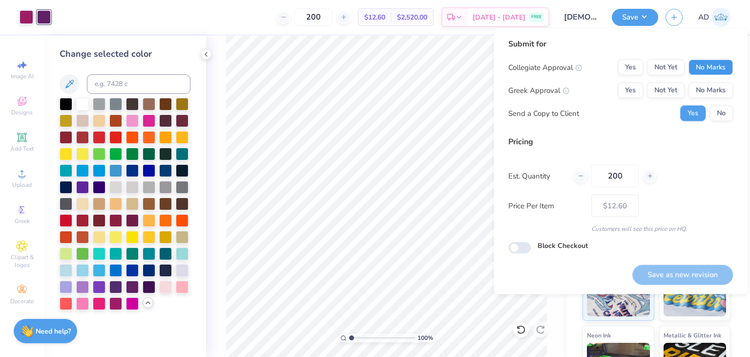
click at [696, 70] on button "No Marks" at bounding box center [711, 68] width 44 height 16
click at [697, 88] on button "No Marks" at bounding box center [711, 91] width 44 height 16
click at [650, 274] on button "Save as new revision" at bounding box center [683, 274] width 101 height 20
type input "$12.60"
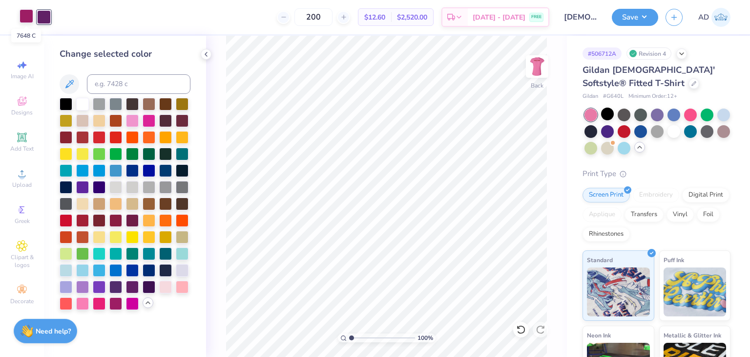
click at [28, 12] on div at bounding box center [27, 16] width 14 height 14
click at [137, 287] on div at bounding box center [132, 285] width 13 height 13
click at [168, 289] on div at bounding box center [165, 285] width 13 height 13
click at [129, 282] on div at bounding box center [132, 285] width 13 height 13
click at [523, 324] on icon at bounding box center [521, 329] width 10 height 10
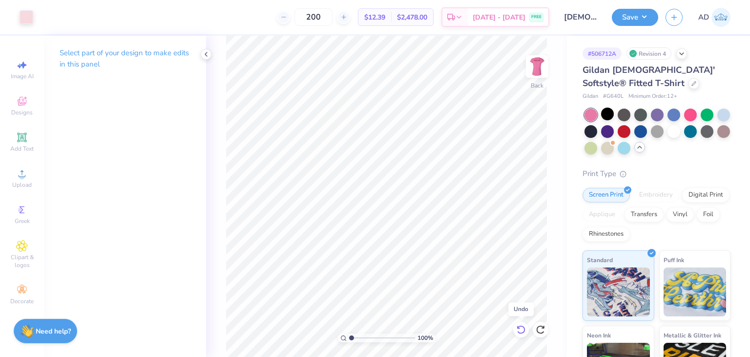
click at [523, 324] on icon at bounding box center [521, 329] width 10 height 10
click at [43, 16] on div at bounding box center [44, 16] width 14 height 14
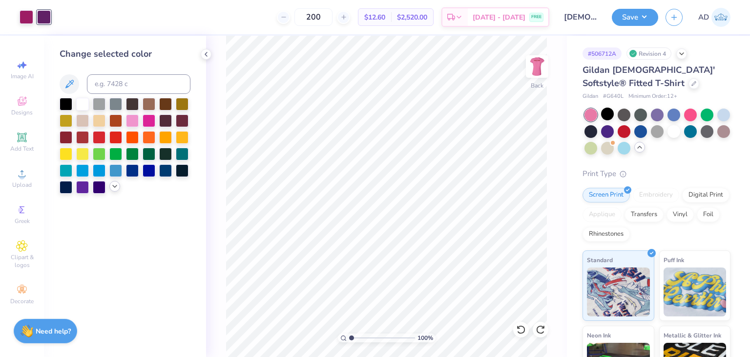
click at [118, 188] on icon at bounding box center [115, 186] width 8 height 8
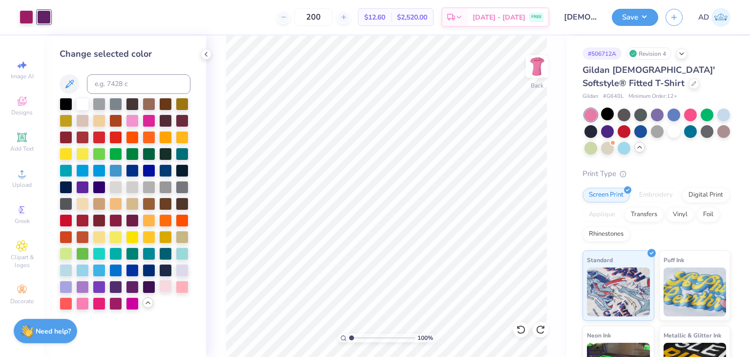
click at [166, 282] on div at bounding box center [165, 285] width 13 height 13
click at [25, 14] on div at bounding box center [27, 16] width 14 height 14
click at [134, 284] on div at bounding box center [132, 285] width 13 height 13
click at [81, 284] on div at bounding box center [82, 285] width 13 height 13
click at [46, 15] on div at bounding box center [44, 16] width 14 height 14
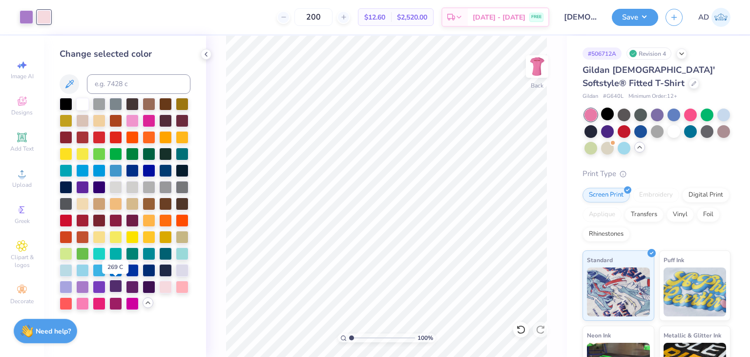
click at [114, 289] on div at bounding box center [115, 285] width 13 height 13
click at [134, 284] on div at bounding box center [132, 285] width 13 height 13
click at [147, 287] on div at bounding box center [149, 285] width 13 height 13
click at [27, 19] on div at bounding box center [27, 16] width 14 height 14
click at [83, 302] on div at bounding box center [82, 302] width 13 height 13
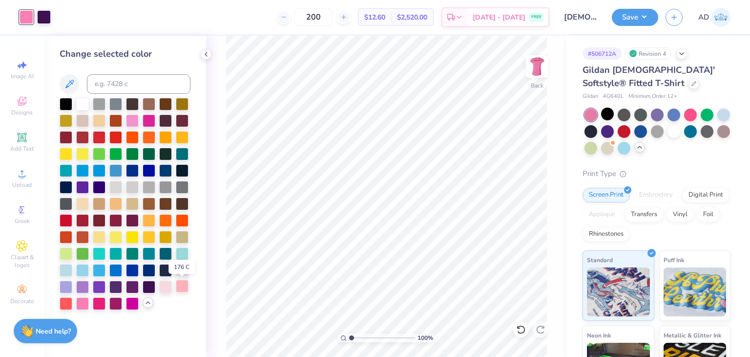
click at [184, 290] on div at bounding box center [182, 285] width 13 height 13
click at [166, 281] on div at bounding box center [165, 285] width 13 height 13
click at [154, 286] on div at bounding box center [149, 285] width 13 height 13
click at [132, 282] on div at bounding box center [132, 285] width 13 height 13
click at [119, 286] on div at bounding box center [115, 285] width 13 height 13
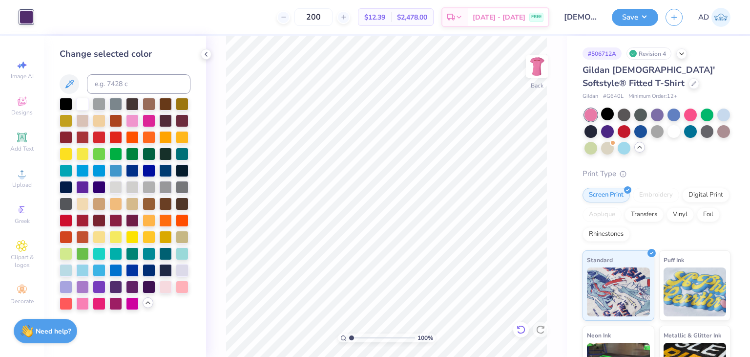
click at [517, 329] on icon at bounding box center [521, 329] width 10 height 10
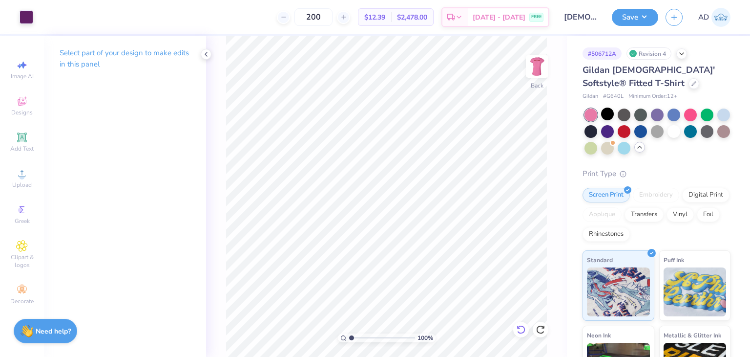
click at [517, 329] on icon at bounding box center [521, 329] width 10 height 10
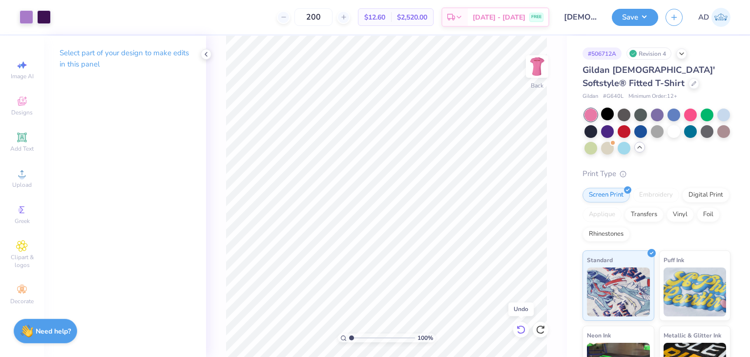
click at [517, 329] on icon at bounding box center [521, 329] width 10 height 10
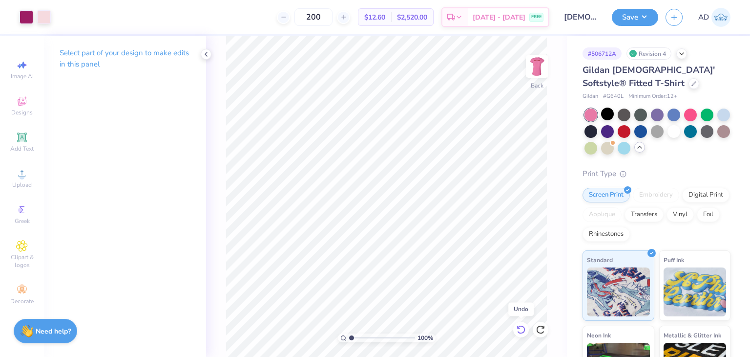
click at [517, 329] on icon at bounding box center [521, 329] width 10 height 10
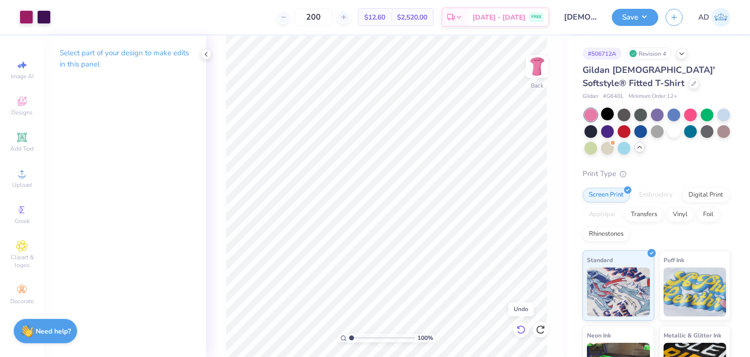
click at [517, 329] on icon at bounding box center [521, 329] width 10 height 10
click at [541, 333] on icon at bounding box center [540, 329] width 8 height 9
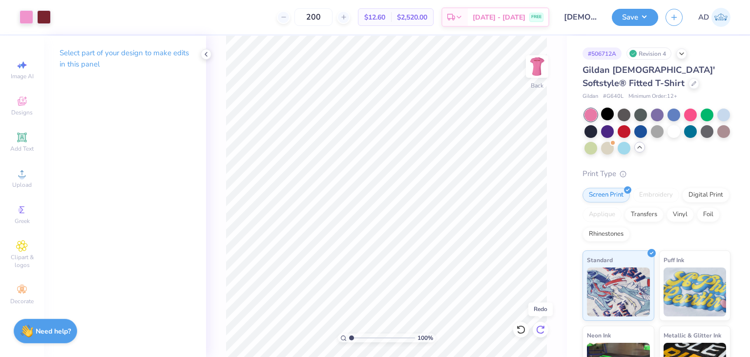
click at [541, 333] on icon at bounding box center [540, 329] width 8 height 9
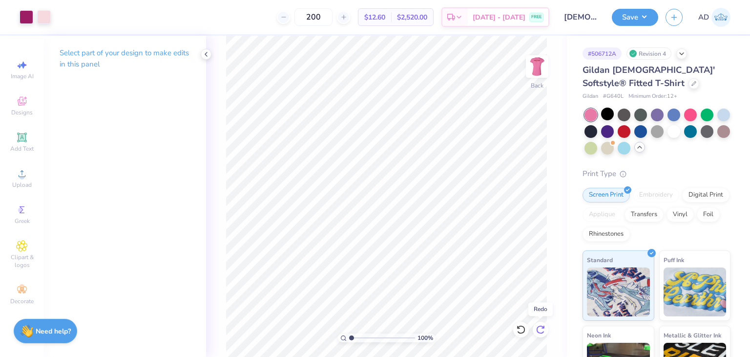
click at [541, 333] on icon at bounding box center [540, 329] width 8 height 9
click at [524, 325] on icon at bounding box center [521, 329] width 10 height 10
click at [648, 18] on button "Save" at bounding box center [635, 15] width 46 height 17
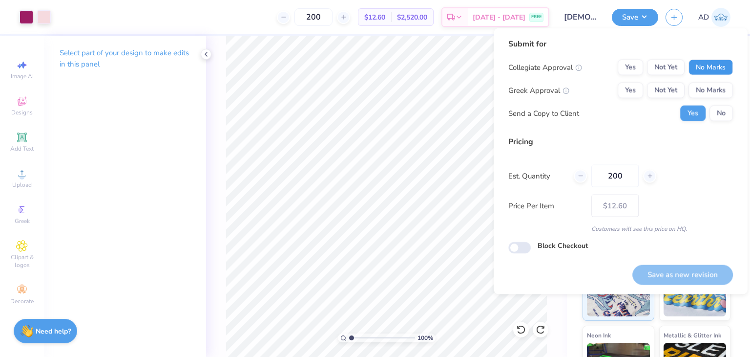
click at [703, 66] on button "No Marks" at bounding box center [711, 68] width 44 height 16
click at [713, 89] on button "No Marks" at bounding box center [711, 91] width 44 height 16
click at [680, 274] on button "Save as new revision" at bounding box center [683, 274] width 101 height 20
type input "$12.60"
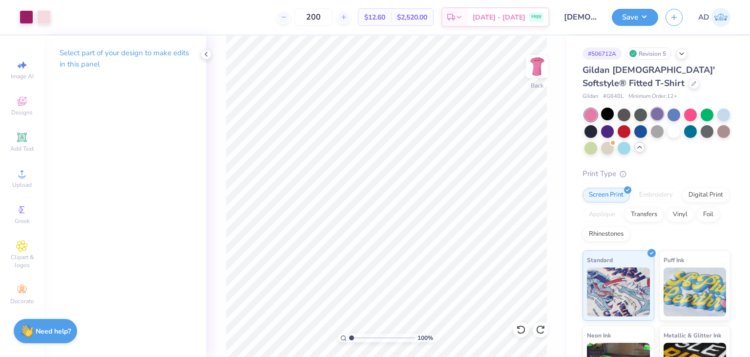
click at [656, 108] on div at bounding box center [657, 113] width 13 height 13
click at [694, 114] on div at bounding box center [690, 113] width 13 height 13
click at [689, 79] on div at bounding box center [694, 82] width 11 height 11
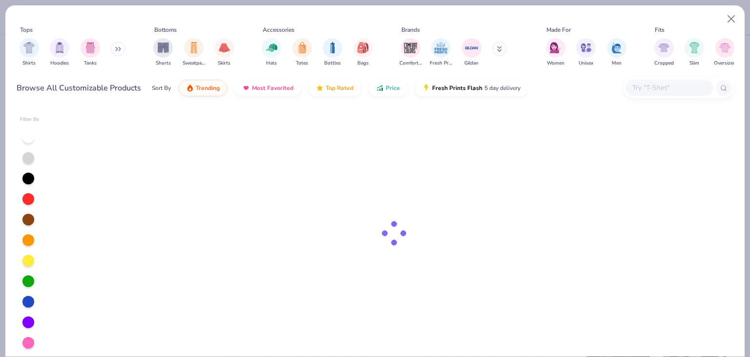
click at [645, 83] on input "text" at bounding box center [669, 87] width 75 height 11
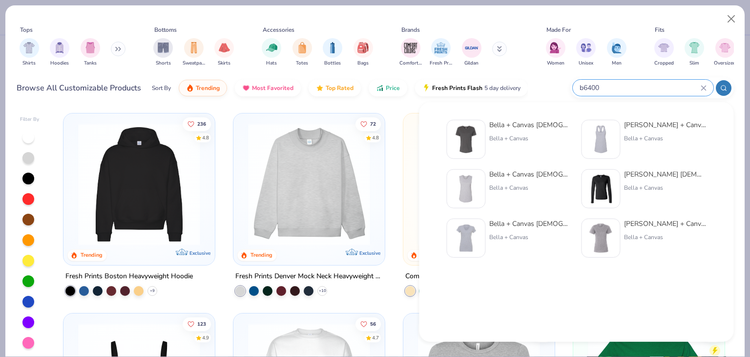
type input "b6400"
click at [536, 128] on div "Bella + Canvas Ladies' Relaxed Jersey Short-Sleeve T-Shirt" at bounding box center [530, 125] width 82 height 10
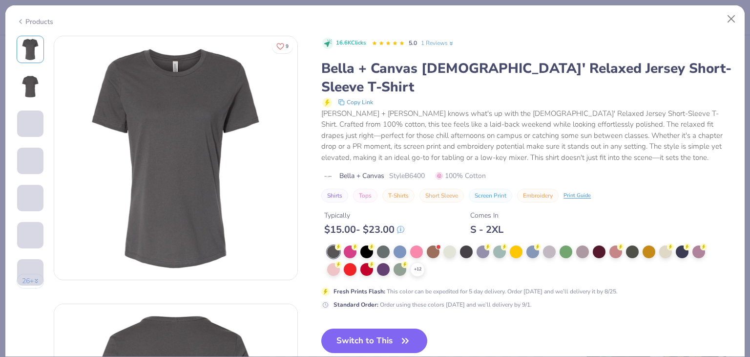
click at [348, 245] on div at bounding box center [350, 251] width 13 height 13
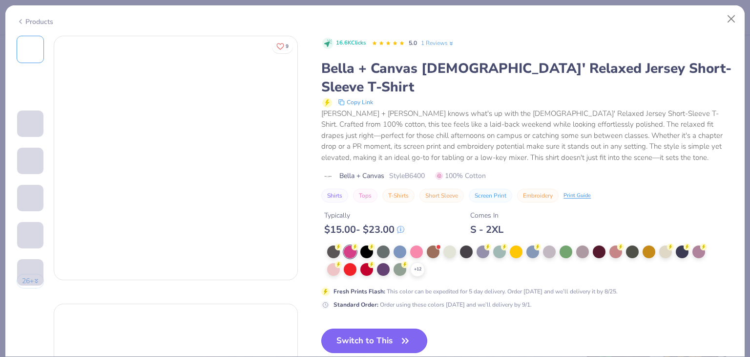
click at [375, 328] on button "Switch to This" at bounding box center [374, 340] width 106 height 24
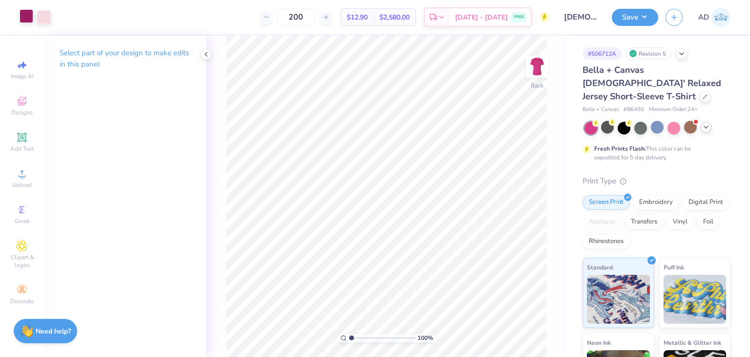
click at [26, 14] on div at bounding box center [27, 16] width 14 height 14
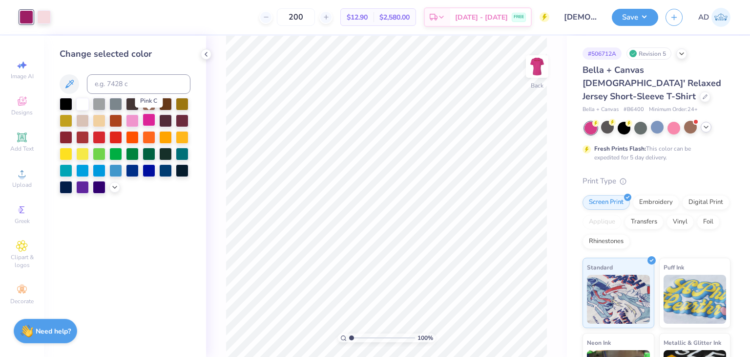
click at [150, 121] on div at bounding box center [149, 119] width 13 height 13
click at [113, 185] on polyline at bounding box center [115, 186] width 4 height 2
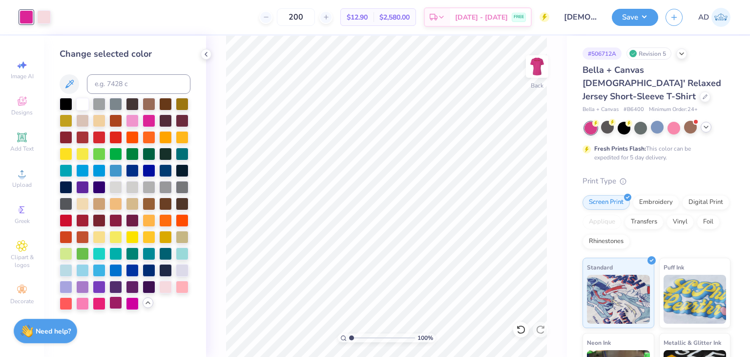
click at [119, 300] on div at bounding box center [115, 302] width 13 height 13
click at [99, 305] on div at bounding box center [99, 302] width 13 height 13
click at [88, 299] on div at bounding box center [82, 302] width 13 height 13
click at [42, 20] on div at bounding box center [44, 16] width 14 height 14
click at [115, 284] on div at bounding box center [115, 285] width 13 height 13
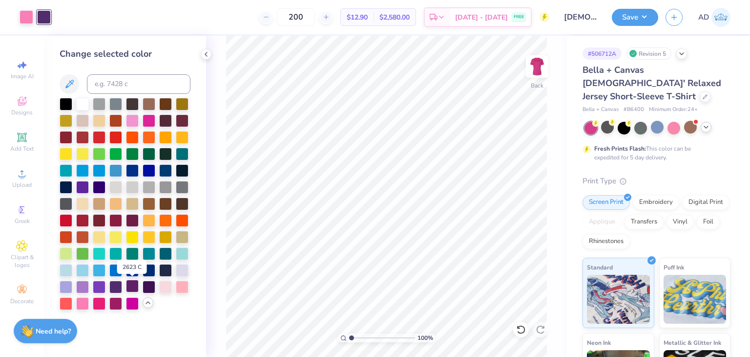
click at [131, 282] on div at bounding box center [132, 285] width 13 height 13
click at [119, 303] on div at bounding box center [115, 302] width 13 height 13
click at [134, 298] on div at bounding box center [132, 302] width 13 height 13
click at [101, 286] on div at bounding box center [99, 285] width 13 height 13
click at [114, 291] on div at bounding box center [115, 285] width 13 height 13
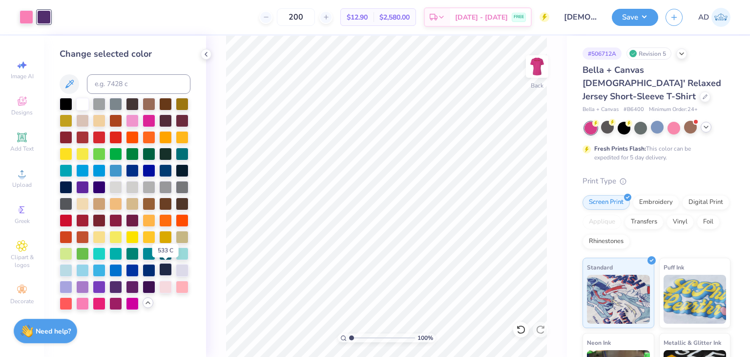
click at [165, 269] on div at bounding box center [165, 269] width 13 height 13
click at [152, 267] on div at bounding box center [149, 269] width 13 height 13
click at [137, 267] on div at bounding box center [132, 269] width 13 height 13
click at [115, 270] on div at bounding box center [115, 269] width 13 height 13
click at [101, 272] on div at bounding box center [99, 269] width 13 height 13
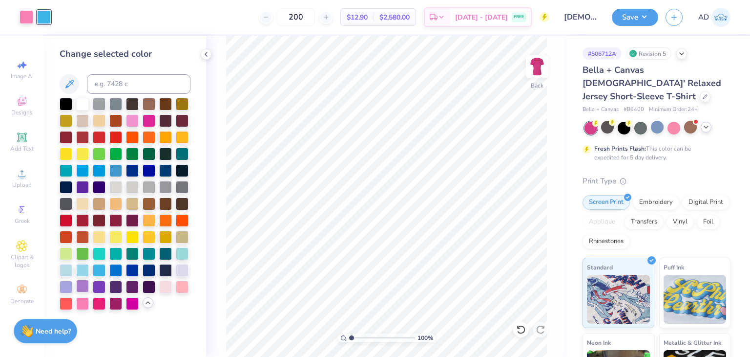
click at [80, 288] on div at bounding box center [82, 285] width 13 height 13
click at [147, 287] on div at bounding box center [149, 285] width 13 height 13
click at [164, 288] on div at bounding box center [165, 285] width 13 height 13
click at [188, 284] on div at bounding box center [182, 285] width 13 height 13
click at [168, 280] on div at bounding box center [165, 285] width 13 height 13
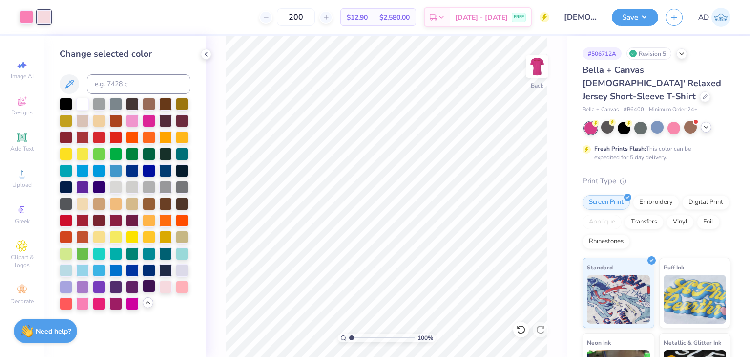
click at [152, 284] on div at bounding box center [149, 285] width 13 height 13
click at [636, 16] on button "Save" at bounding box center [635, 15] width 46 height 17
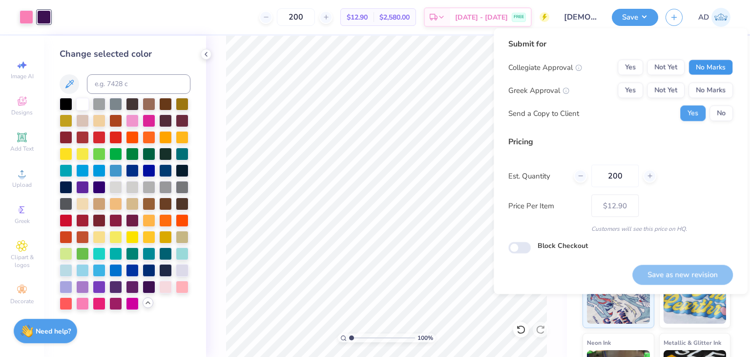
click at [717, 68] on button "No Marks" at bounding box center [711, 68] width 44 height 16
click at [707, 83] on button "No Marks" at bounding box center [711, 91] width 44 height 16
click at [677, 276] on button "Save as new revision" at bounding box center [683, 274] width 101 height 20
type input "$12.90"
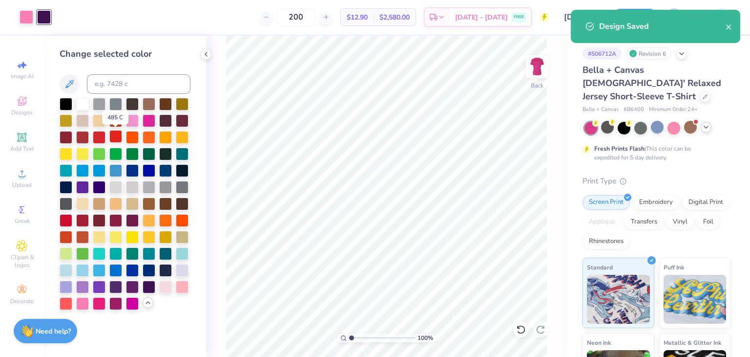
click at [111, 134] on div at bounding box center [115, 136] width 13 height 13
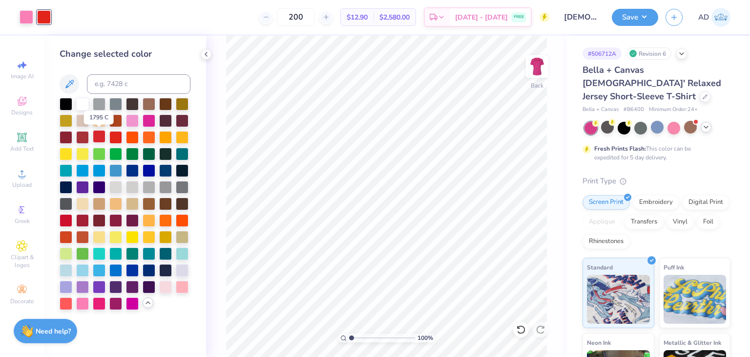
click at [99, 135] on div at bounding box center [99, 136] width 13 height 13
click at [26, 20] on div at bounding box center [27, 16] width 14 height 14
click at [120, 133] on div at bounding box center [115, 136] width 13 height 13
click at [165, 286] on div at bounding box center [165, 285] width 13 height 13
click at [182, 288] on div at bounding box center [182, 285] width 13 height 13
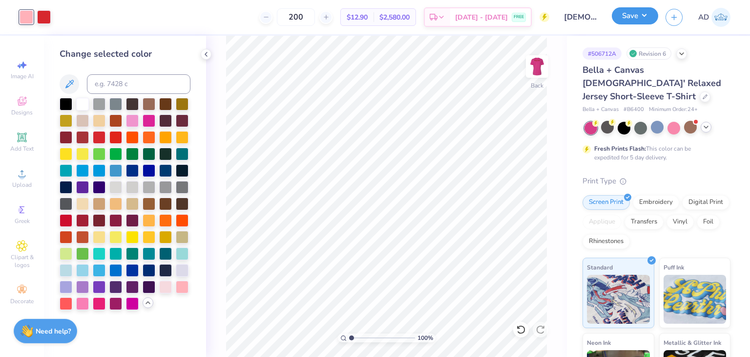
click at [633, 15] on button "Save" at bounding box center [635, 15] width 46 height 17
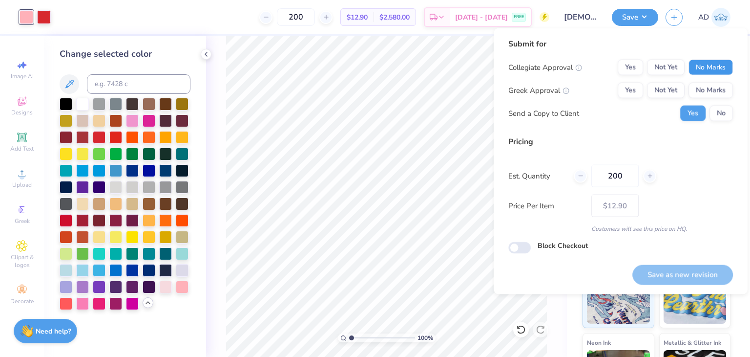
click at [698, 68] on button "No Marks" at bounding box center [711, 68] width 44 height 16
click at [698, 83] on button "No Marks" at bounding box center [711, 91] width 44 height 16
click at [655, 266] on button "Save as new revision" at bounding box center [683, 274] width 101 height 20
type input "$12.90"
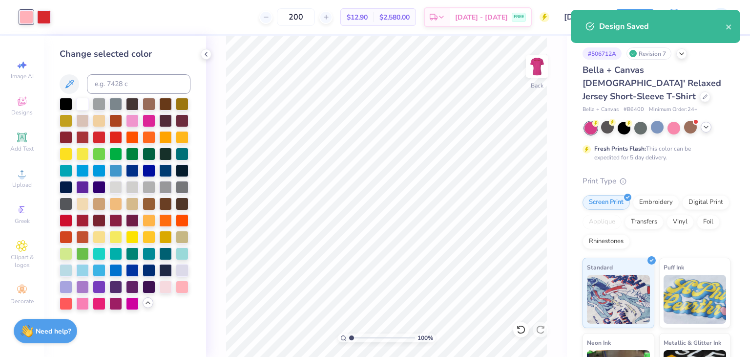
click at [707, 123] on icon at bounding box center [706, 127] width 8 height 8
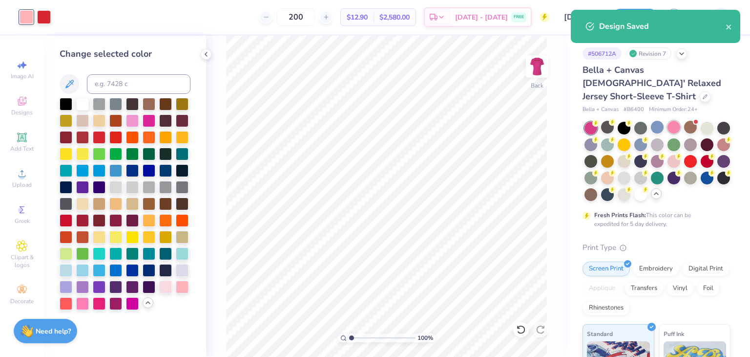
click at [676, 121] on div at bounding box center [674, 127] width 13 height 13
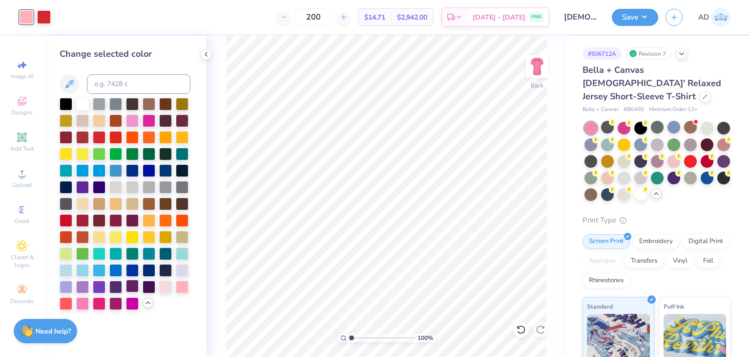
click at [129, 284] on div at bounding box center [132, 285] width 13 height 13
click at [151, 289] on div at bounding box center [149, 285] width 13 height 13
click at [165, 289] on div at bounding box center [165, 285] width 13 height 13
click at [183, 288] on div at bounding box center [182, 285] width 13 height 13
click at [119, 135] on div at bounding box center [115, 136] width 13 height 13
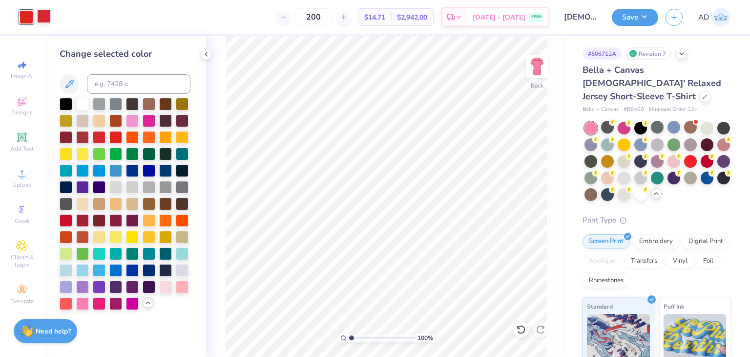
click at [45, 14] on div at bounding box center [44, 16] width 14 height 14
click at [168, 283] on div at bounding box center [165, 285] width 13 height 13
click at [182, 288] on div at bounding box center [182, 285] width 13 height 13
click at [80, 109] on div at bounding box center [82, 103] width 13 height 13
click at [100, 306] on div at bounding box center [99, 302] width 13 height 13
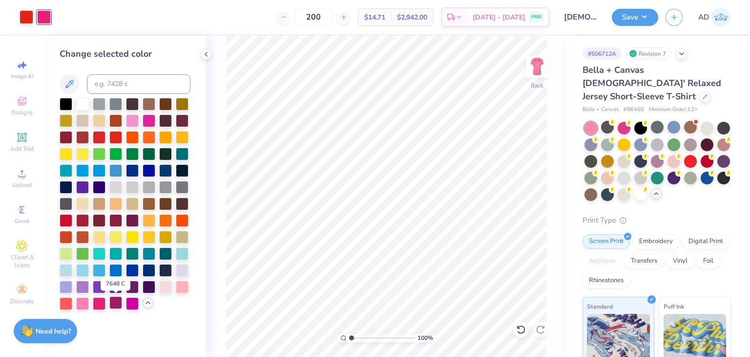
click at [114, 304] on div at bounding box center [115, 302] width 13 height 13
click at [169, 290] on div at bounding box center [165, 285] width 13 height 13
click at [177, 290] on div at bounding box center [182, 285] width 13 height 13
click at [638, 20] on button "Save" at bounding box center [635, 15] width 46 height 17
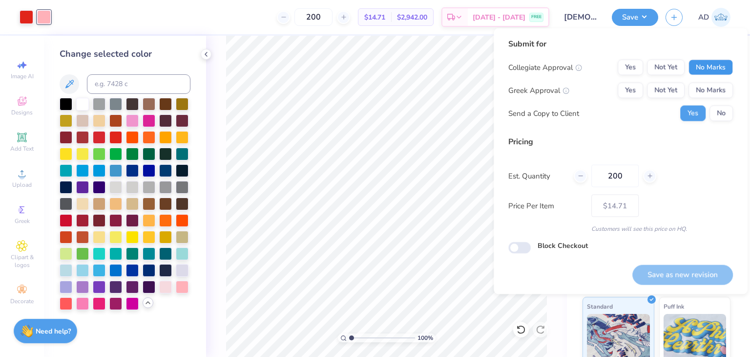
click at [695, 70] on button "No Marks" at bounding box center [711, 68] width 44 height 16
drag, startPoint x: 707, startPoint y: 91, endPoint x: 703, endPoint y: 102, distance: 11.4
click at [707, 92] on button "No Marks" at bounding box center [711, 91] width 44 height 16
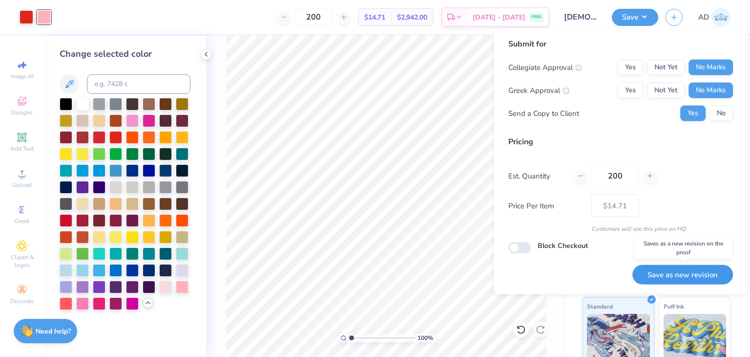
click at [653, 273] on button "Save as new revision" at bounding box center [683, 274] width 101 height 20
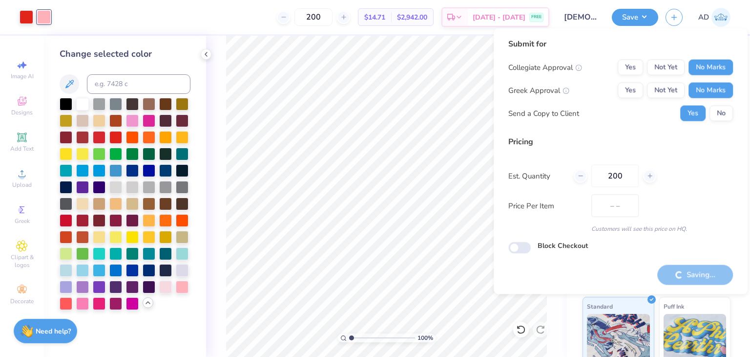
type input "$14.71"
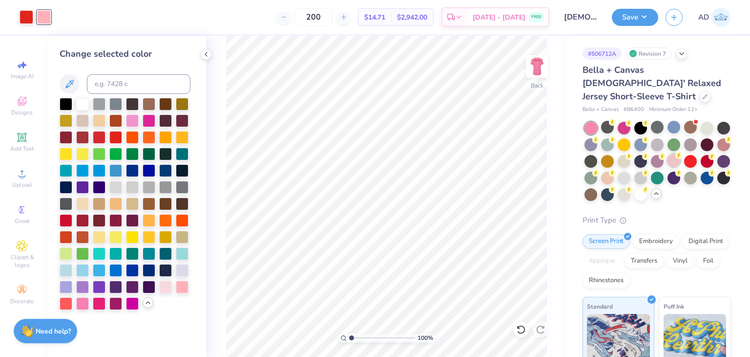
click at [680, 154] on div at bounding box center [674, 160] width 13 height 13
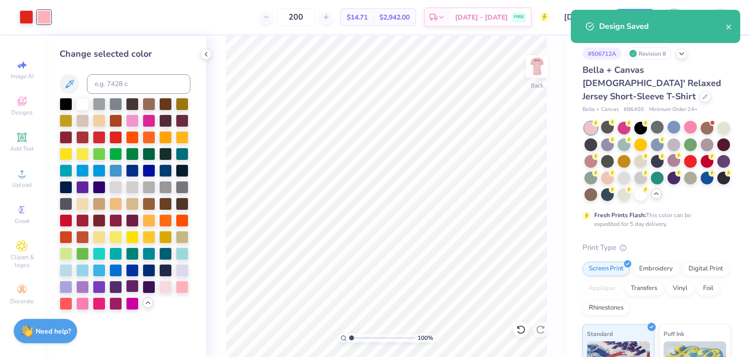
click at [135, 285] on div at bounding box center [132, 285] width 13 height 13
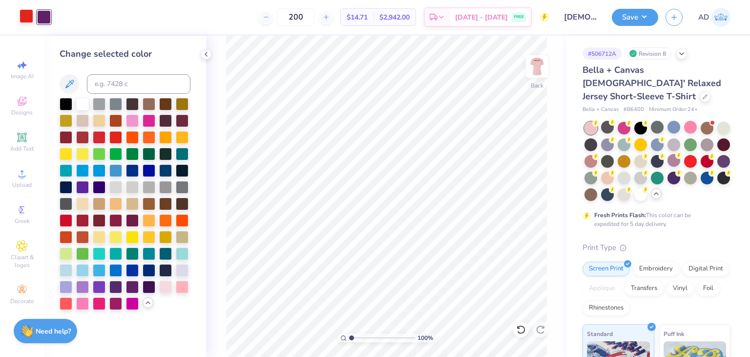
click at [29, 10] on div at bounding box center [27, 16] width 14 height 14
click at [164, 290] on div at bounding box center [165, 285] width 13 height 13
click at [186, 285] on div at bounding box center [182, 285] width 13 height 13
click at [113, 303] on div at bounding box center [115, 302] width 13 height 13
click at [168, 288] on div at bounding box center [165, 285] width 13 height 13
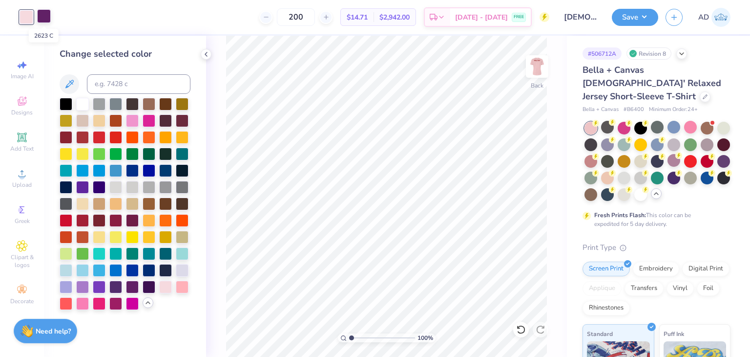
click at [48, 20] on div at bounding box center [44, 16] width 14 height 14
click at [116, 306] on div at bounding box center [115, 302] width 13 height 13
click at [170, 285] on div at bounding box center [165, 285] width 13 height 13
click at [184, 287] on div at bounding box center [182, 285] width 13 height 13
click at [526, 333] on div at bounding box center [521, 329] width 16 height 16
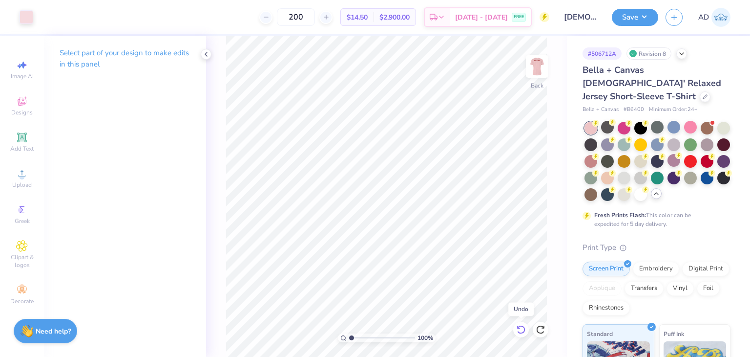
click at [519, 330] on icon at bounding box center [521, 329] width 10 height 10
click at [27, 17] on div at bounding box center [27, 16] width 14 height 14
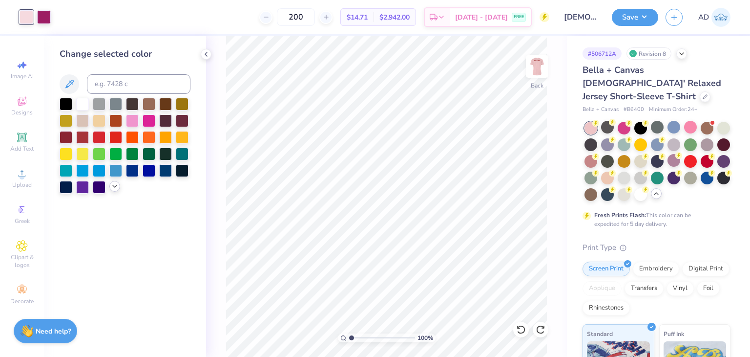
click at [117, 186] on icon at bounding box center [115, 186] width 8 height 8
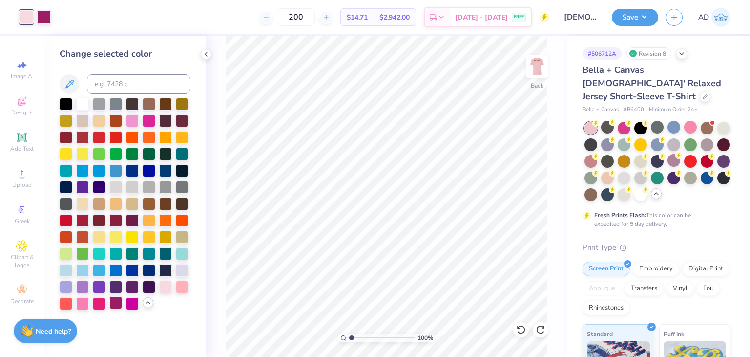
click at [115, 302] on div at bounding box center [115, 302] width 13 height 13
click at [522, 329] on icon at bounding box center [521, 329] width 10 height 10
click at [31, 11] on div at bounding box center [27, 16] width 14 height 14
click at [150, 280] on div at bounding box center [149, 285] width 13 height 13
click at [42, 19] on div at bounding box center [44, 16] width 14 height 14
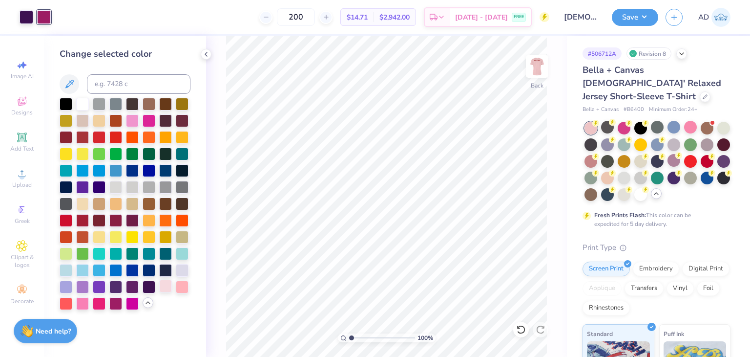
click at [165, 283] on div at bounding box center [165, 285] width 13 height 13
click at [186, 286] on div at bounding box center [182, 285] width 13 height 13
click at [160, 286] on div at bounding box center [165, 285] width 13 height 13
click at [614, 170] on div at bounding box center [607, 176] width 13 height 13
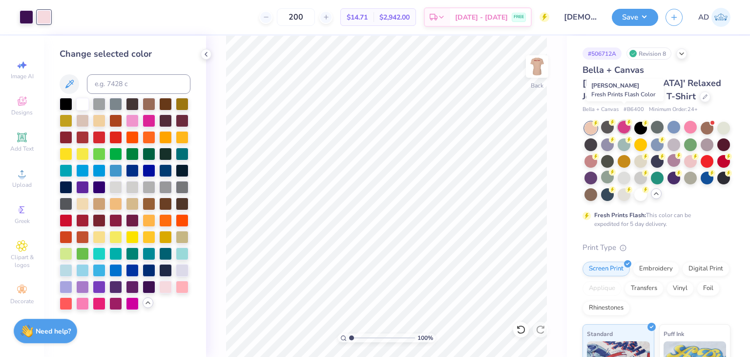
click at [626, 121] on div at bounding box center [624, 127] width 13 height 13
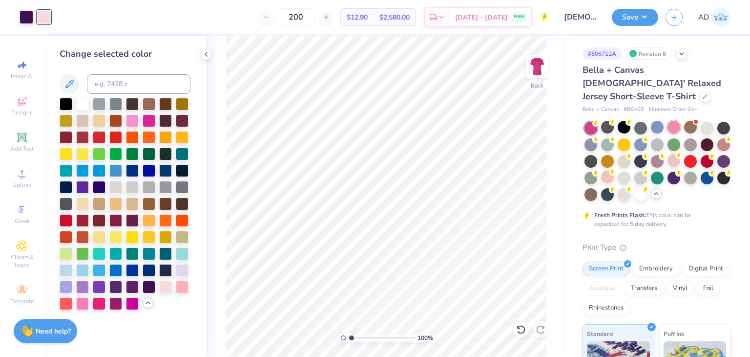
click at [673, 121] on div at bounding box center [674, 127] width 13 height 13
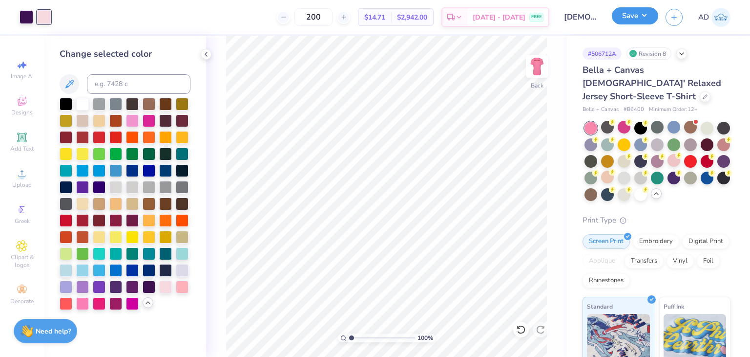
click at [646, 15] on button "Save" at bounding box center [635, 15] width 46 height 17
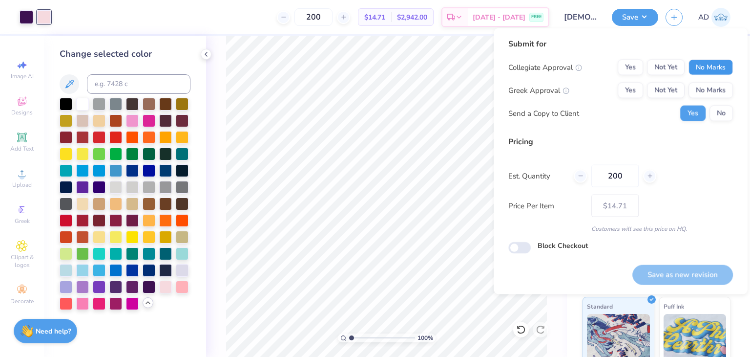
click at [702, 67] on button "No Marks" at bounding box center [711, 68] width 44 height 16
click at [708, 93] on button "No Marks" at bounding box center [711, 91] width 44 height 16
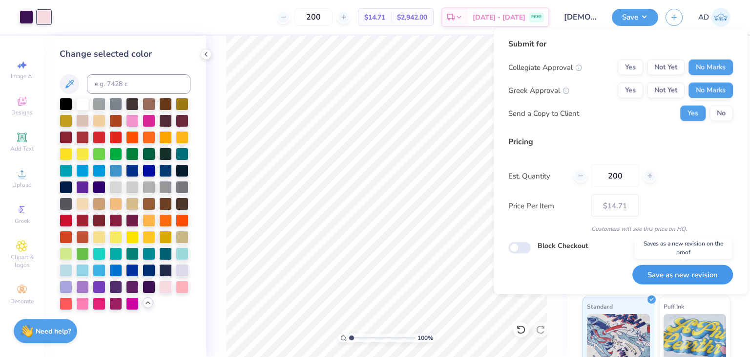
click at [670, 275] on button "Save as new revision" at bounding box center [683, 274] width 101 height 20
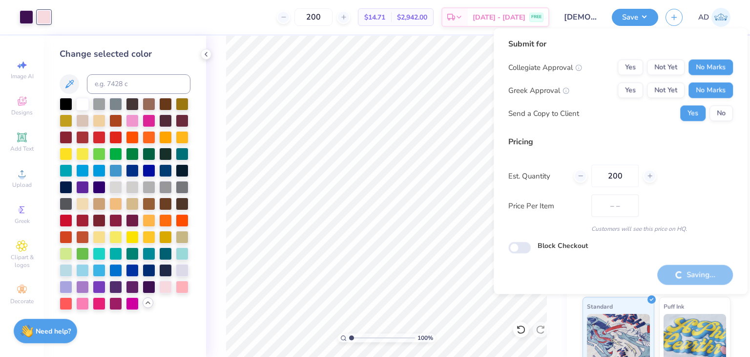
type input "$14.71"
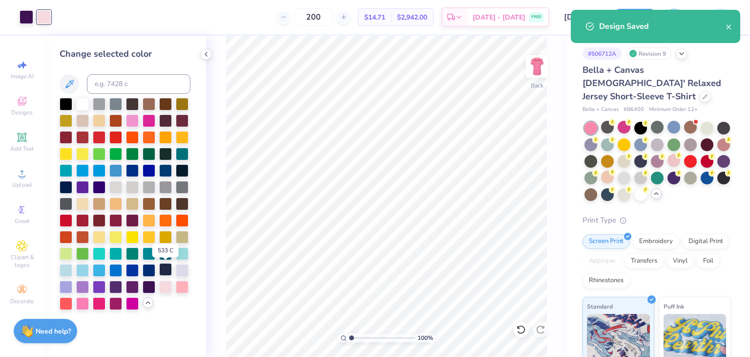
click at [164, 270] on div at bounding box center [165, 269] width 13 height 13
click at [23, 11] on div at bounding box center [27, 16] width 14 height 14
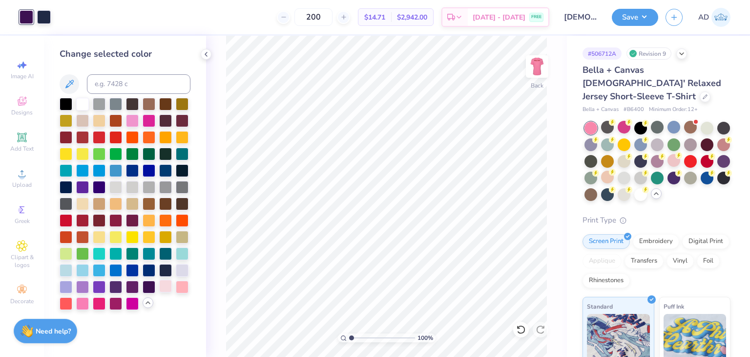
click at [169, 286] on div at bounding box center [165, 285] width 13 height 13
click at [117, 288] on div at bounding box center [115, 285] width 13 height 13
click at [41, 19] on div at bounding box center [44, 16] width 14 height 14
click at [185, 285] on div at bounding box center [182, 285] width 13 height 13
click at [645, 15] on button "Save" at bounding box center [635, 15] width 46 height 17
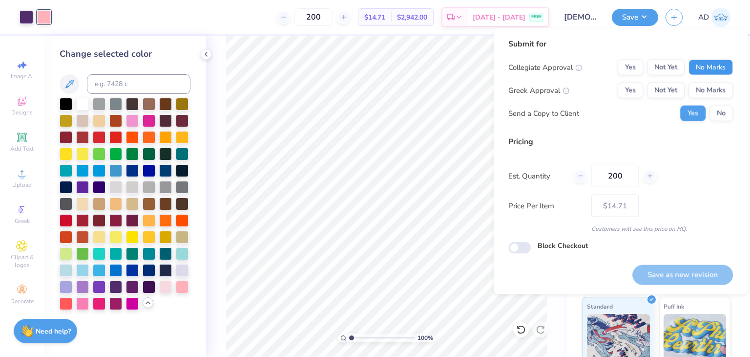
click at [700, 73] on button "No Marks" at bounding box center [711, 68] width 44 height 16
click at [711, 96] on button "No Marks" at bounding box center [711, 91] width 44 height 16
click at [667, 273] on button "Save as new revision" at bounding box center [683, 274] width 101 height 20
type input "$14.71"
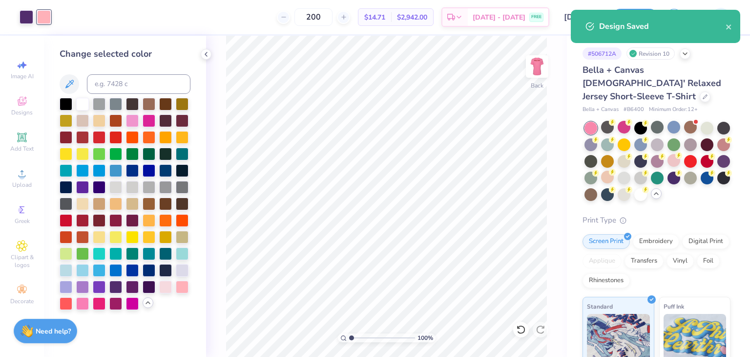
click at [680, 154] on div at bounding box center [674, 160] width 13 height 13
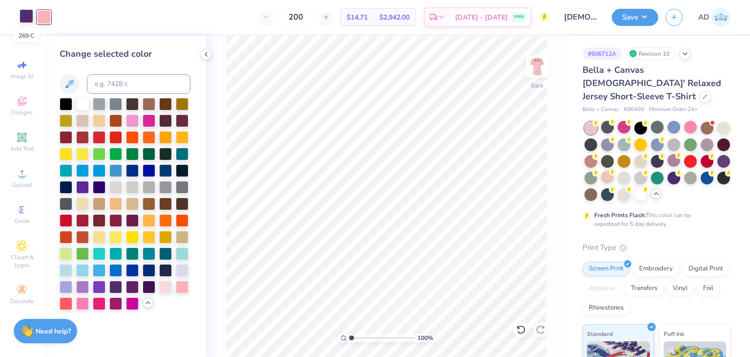
click at [28, 14] on div at bounding box center [27, 16] width 14 height 14
click at [85, 301] on div at bounding box center [82, 302] width 13 height 13
click at [93, 303] on div at bounding box center [99, 302] width 13 height 13
click at [41, 14] on div at bounding box center [44, 16] width 14 height 14
click at [127, 287] on div at bounding box center [132, 285] width 13 height 13
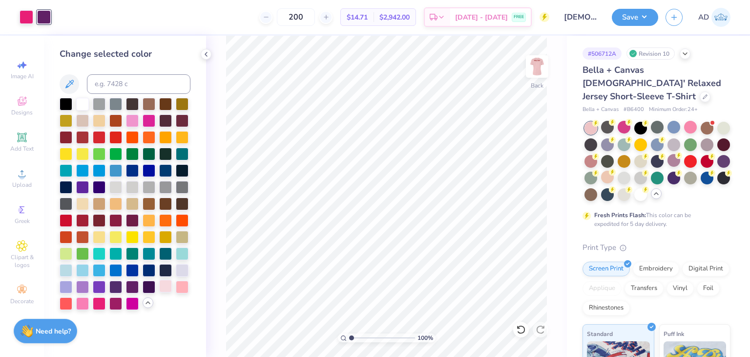
click at [161, 289] on div at bounding box center [165, 285] width 13 height 13
click at [180, 284] on div at bounding box center [182, 285] width 13 height 13
click at [162, 290] on div at bounding box center [165, 285] width 13 height 13
click at [189, 283] on div at bounding box center [182, 285] width 13 height 13
click at [644, 13] on button "Save" at bounding box center [635, 15] width 46 height 17
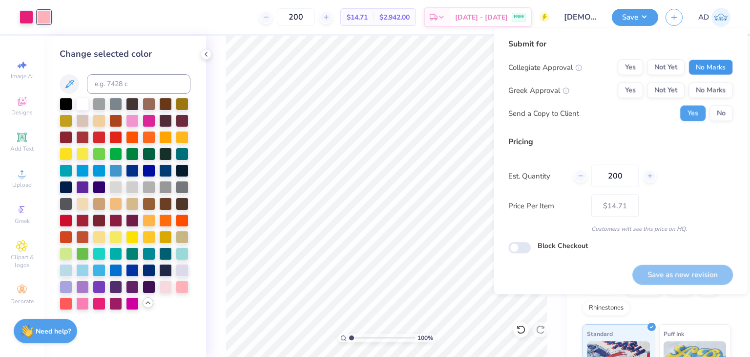
click at [722, 69] on button "No Marks" at bounding box center [711, 68] width 44 height 16
click at [712, 94] on button "No Marks" at bounding box center [711, 91] width 44 height 16
click at [667, 277] on button "Save as new revision" at bounding box center [683, 274] width 101 height 20
type input "$14.71"
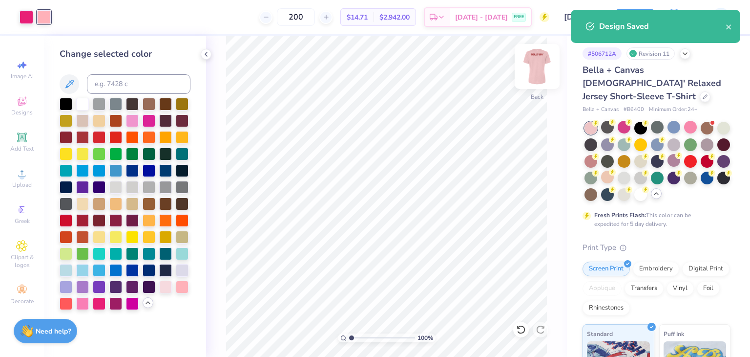
click at [540, 57] on img at bounding box center [537, 66] width 39 height 39
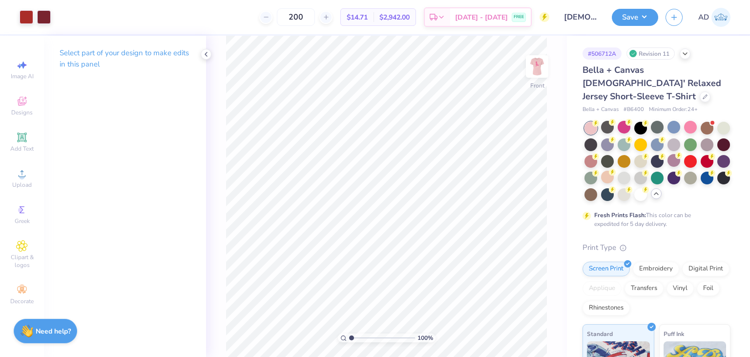
click at [540, 57] on img at bounding box center [538, 67] width 20 height 20
click at [690, 121] on div at bounding box center [690, 127] width 13 height 13
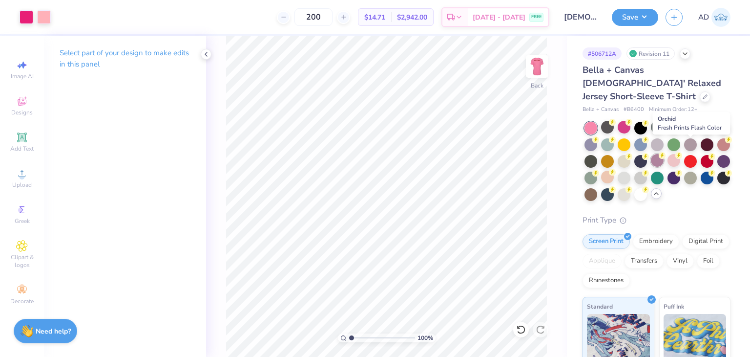
click at [664, 154] on div at bounding box center [657, 160] width 13 height 13
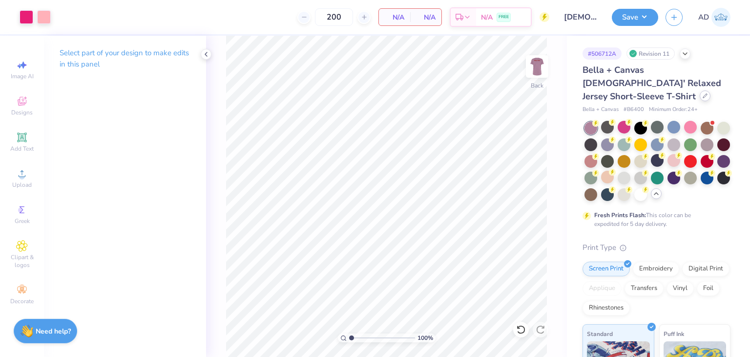
click at [706, 90] on div at bounding box center [705, 95] width 11 height 11
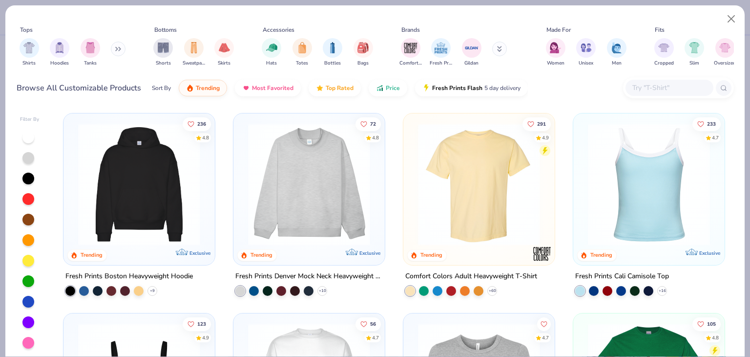
click at [643, 85] on input "text" at bounding box center [669, 87] width 75 height 11
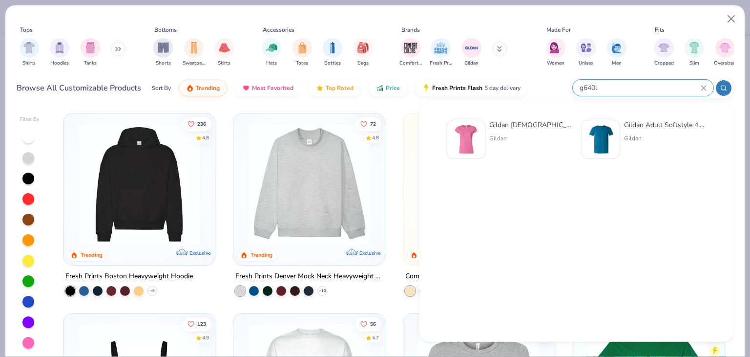
type input "g640l"
click at [520, 124] on div "Gildan [DEMOGRAPHIC_DATA]' Softstyle® Fitted T-Shirt" at bounding box center [530, 125] width 82 height 10
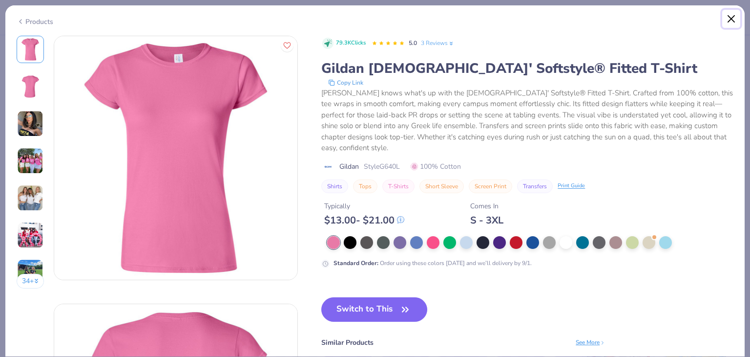
click at [729, 18] on button "Close" at bounding box center [731, 19] width 19 height 19
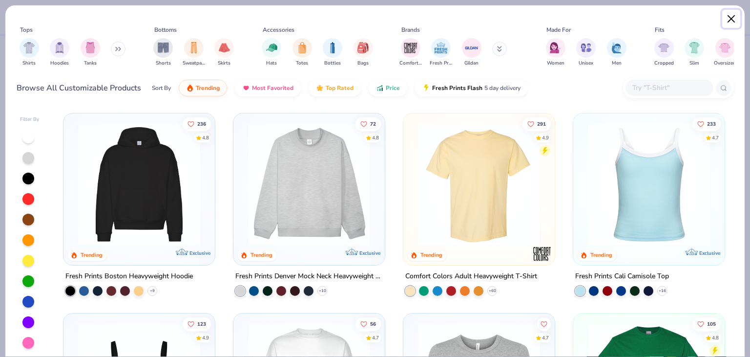
click at [733, 19] on button "Close" at bounding box center [731, 19] width 19 height 19
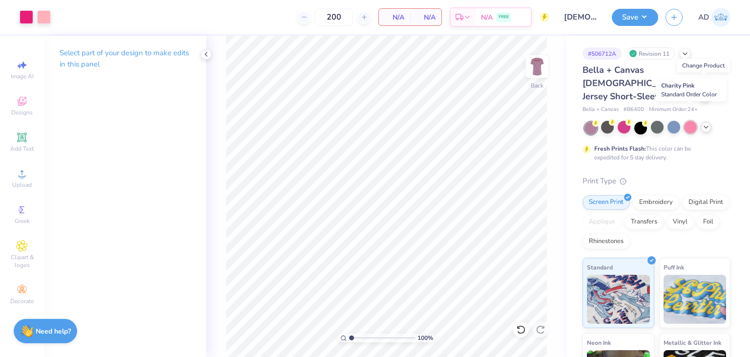
click at [693, 121] on div at bounding box center [690, 127] width 13 height 13
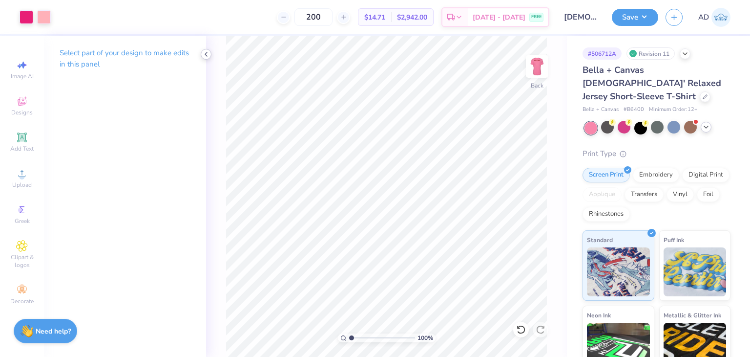
click at [205, 54] on icon at bounding box center [206, 54] width 8 height 8
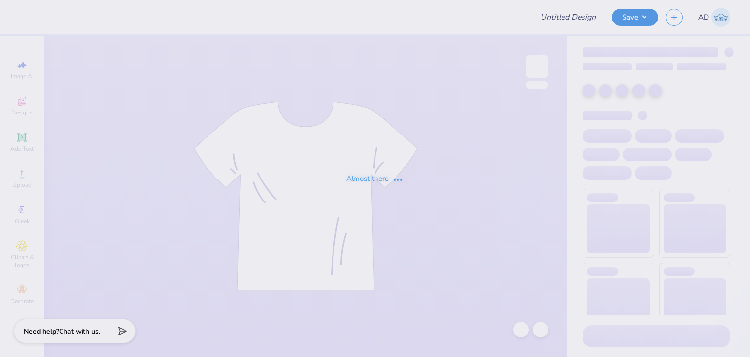
type input "[DEMOGRAPHIC_DATA] Way Retreat shirts"
type input "200"
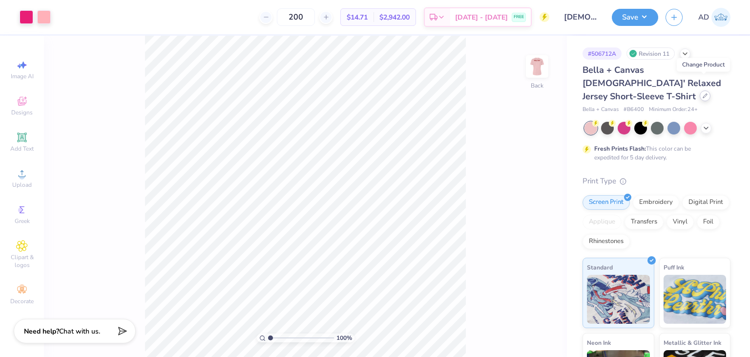
click at [708, 90] on div at bounding box center [705, 95] width 11 height 11
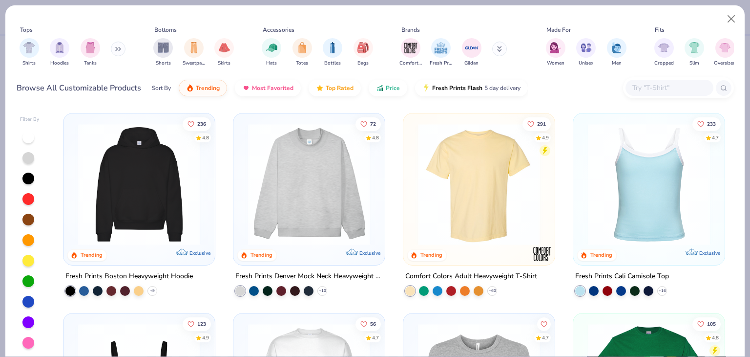
click at [659, 85] on input "text" at bounding box center [669, 87] width 75 height 11
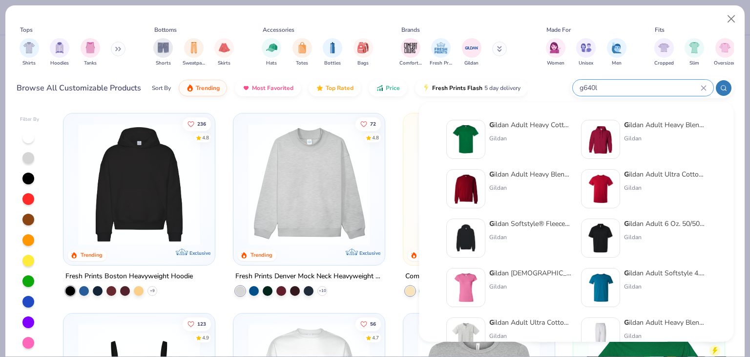
type input "g640l"
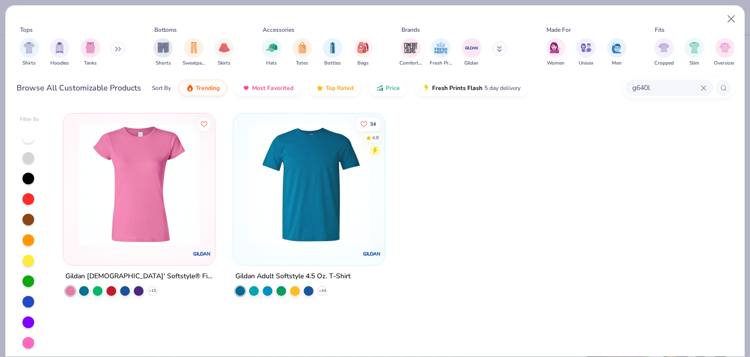
click at [160, 274] on div "Gildan [DEMOGRAPHIC_DATA]' Softstyle® Fitted T-Shirt" at bounding box center [139, 276] width 148 height 12
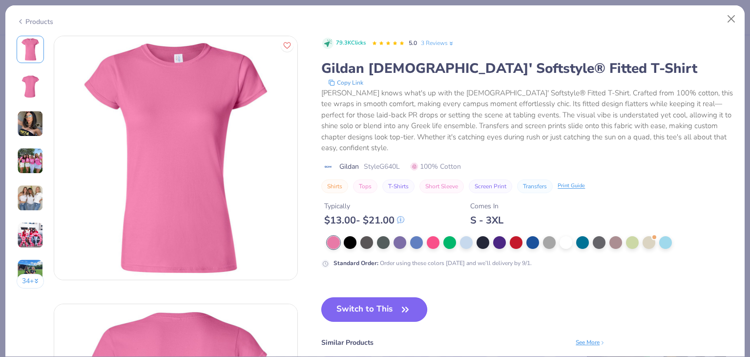
click at [384, 311] on button "Switch to This" at bounding box center [374, 309] width 106 height 24
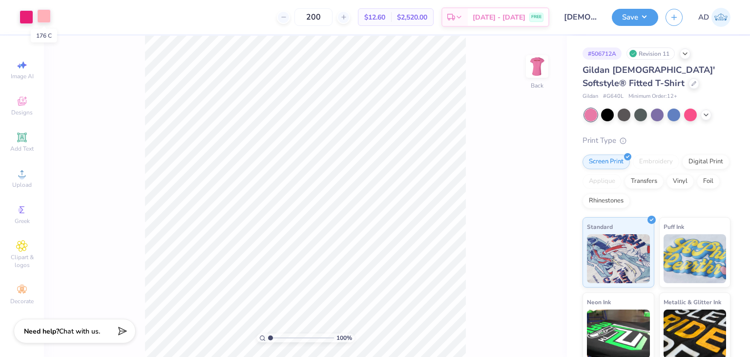
click at [47, 12] on div at bounding box center [44, 16] width 14 height 14
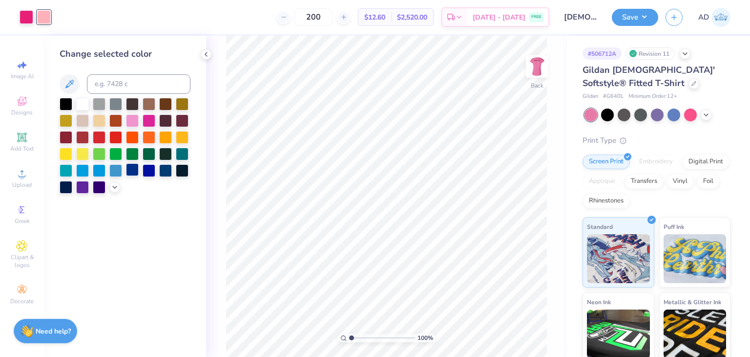
click at [132, 170] on div at bounding box center [132, 169] width 13 height 13
click at [24, 19] on div at bounding box center [27, 16] width 14 height 14
click at [119, 187] on div at bounding box center [114, 186] width 11 height 11
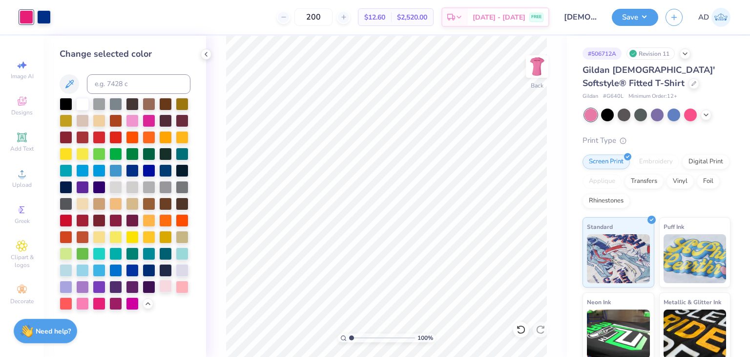
click at [165, 284] on div at bounding box center [165, 285] width 13 height 13
click at [186, 284] on div at bounding box center [182, 285] width 13 height 13
click at [45, 20] on div at bounding box center [44, 16] width 14 height 14
click at [135, 285] on div at bounding box center [132, 285] width 13 height 13
click at [141, 286] on div at bounding box center [125, 204] width 131 height 212
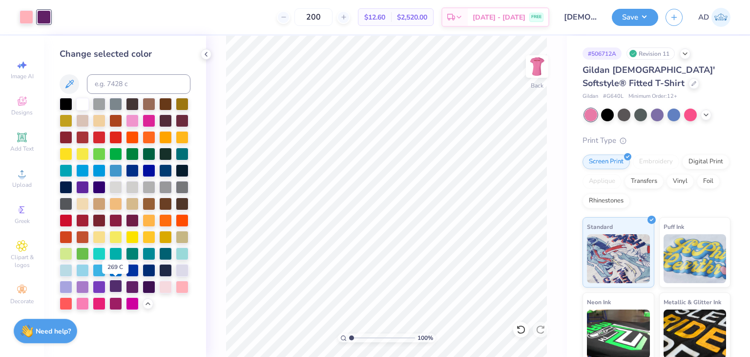
click at [116, 290] on div at bounding box center [115, 285] width 13 height 13
click at [28, 14] on div at bounding box center [27, 16] width 14 height 14
click at [84, 302] on div at bounding box center [82, 302] width 13 height 13
click at [135, 122] on div at bounding box center [132, 119] width 13 height 13
click at [149, 124] on div at bounding box center [149, 119] width 13 height 13
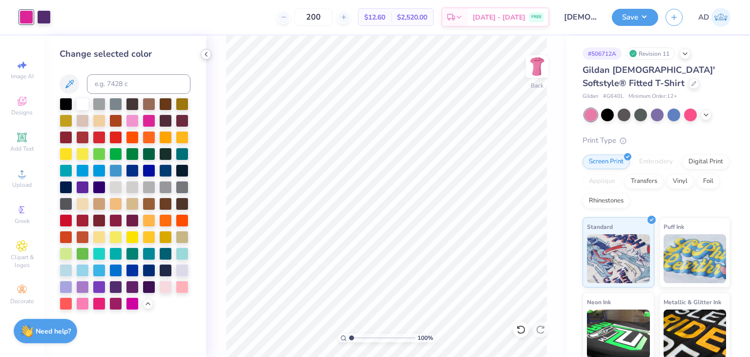
click at [204, 52] on icon at bounding box center [206, 54] width 8 height 8
